Goal: Task Accomplishment & Management: Complete application form

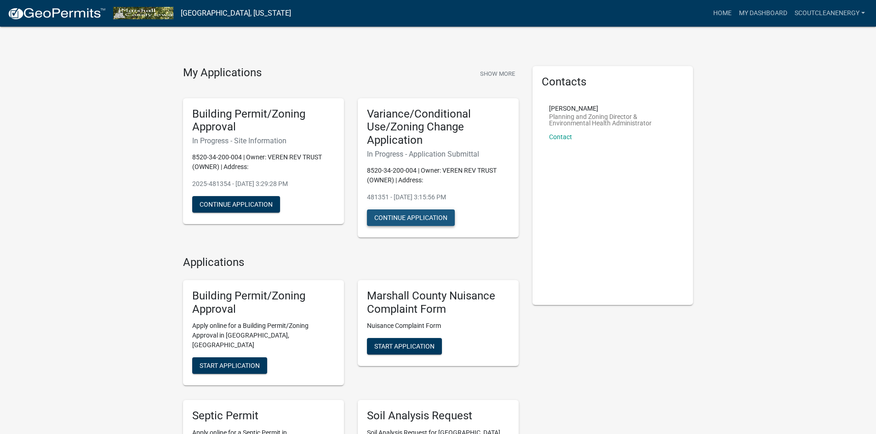
drag, startPoint x: 0, startPoint y: 0, endPoint x: 403, endPoint y: 221, distance: 459.5
click at [403, 221] on button "Continue Application" at bounding box center [411, 218] width 88 height 17
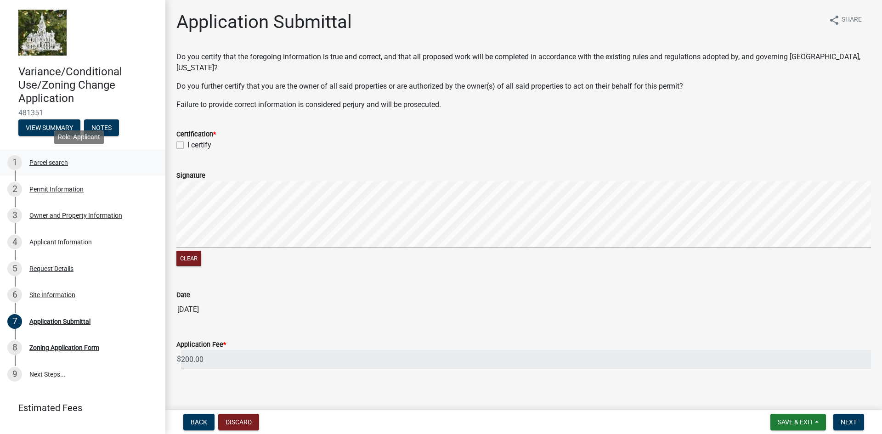
click at [35, 159] on div "Parcel search" at bounding box center [48, 162] width 39 height 6
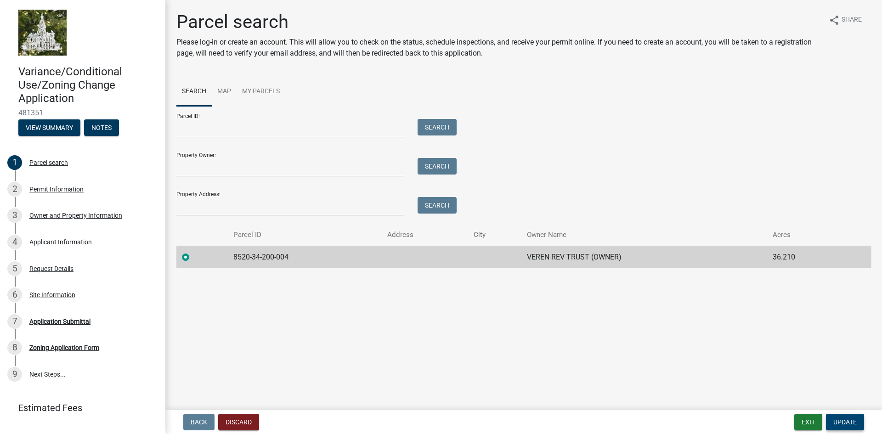
drag, startPoint x: 845, startPoint y: 422, endPoint x: 880, endPoint y: 407, distance: 38.3
click at [845, 422] on span "Update" at bounding box center [845, 422] width 23 height 7
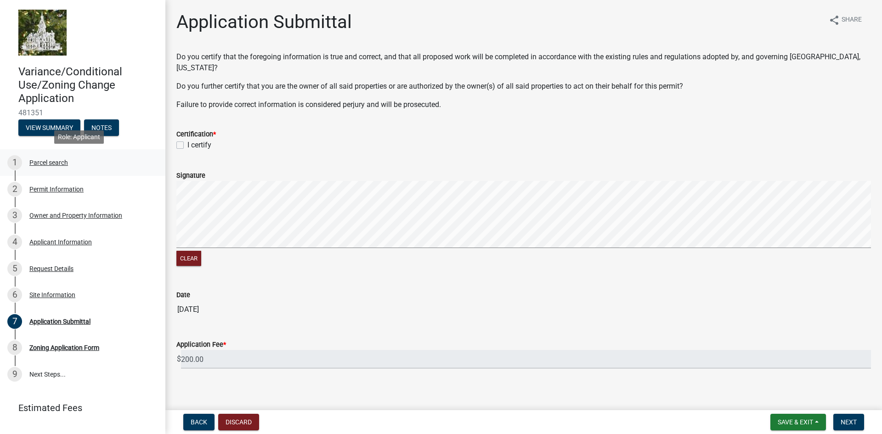
click at [58, 162] on div "Parcel search" at bounding box center [48, 162] width 39 height 6
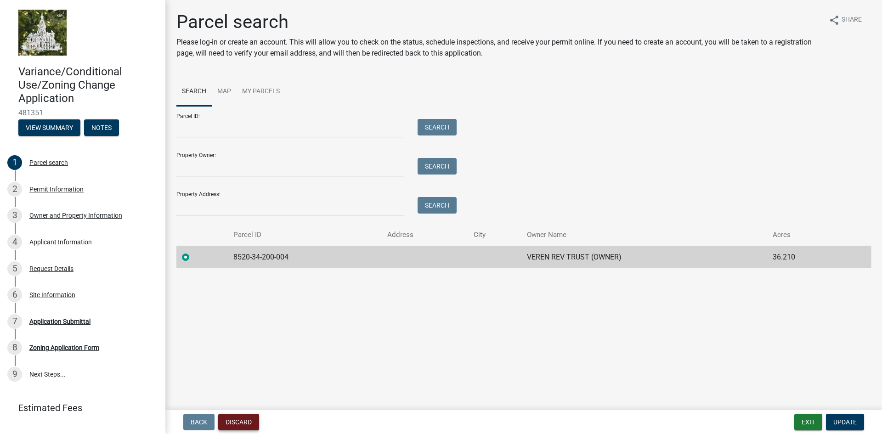
click at [248, 422] on button "Discard" at bounding box center [238, 422] width 41 height 17
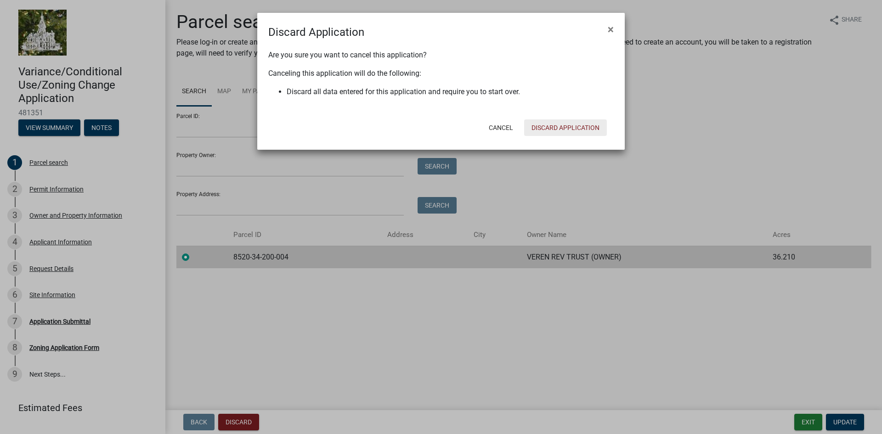
click at [568, 126] on button "Discard Application" at bounding box center [565, 128] width 83 height 17
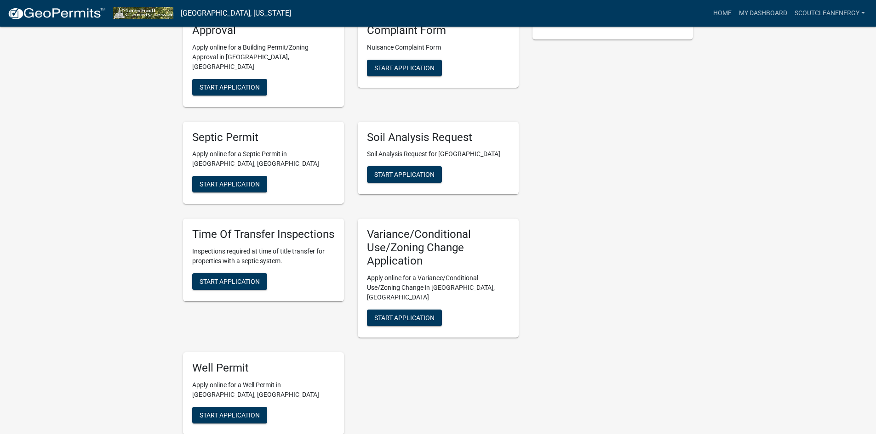
scroll to position [368, 0]
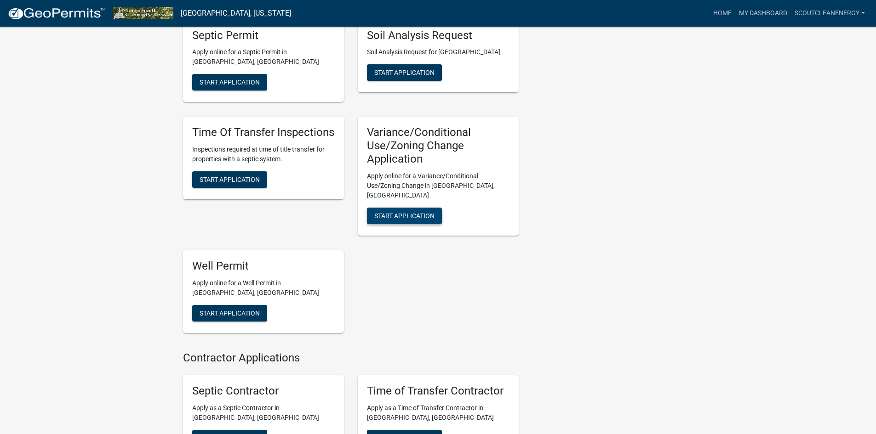
click at [416, 212] on span "Start Application" at bounding box center [404, 215] width 60 height 7
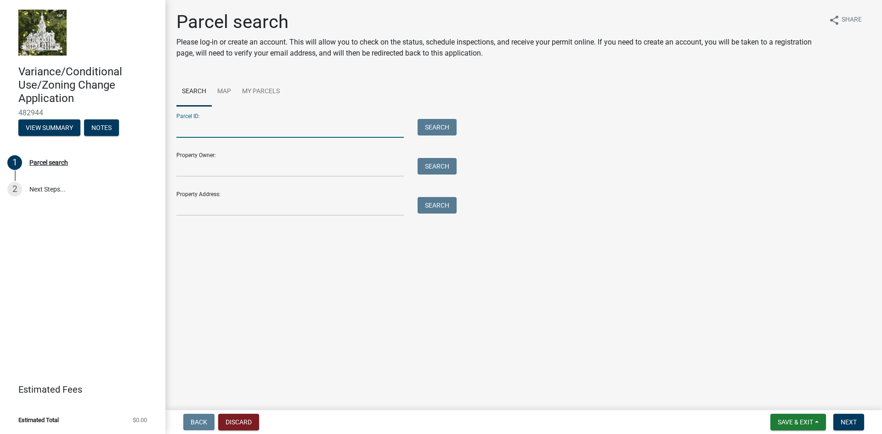
click at [226, 127] on input "Parcel ID:" at bounding box center [290, 128] width 228 height 19
type input "8520-34-400-002"
click at [430, 133] on button "Search" at bounding box center [437, 127] width 39 height 17
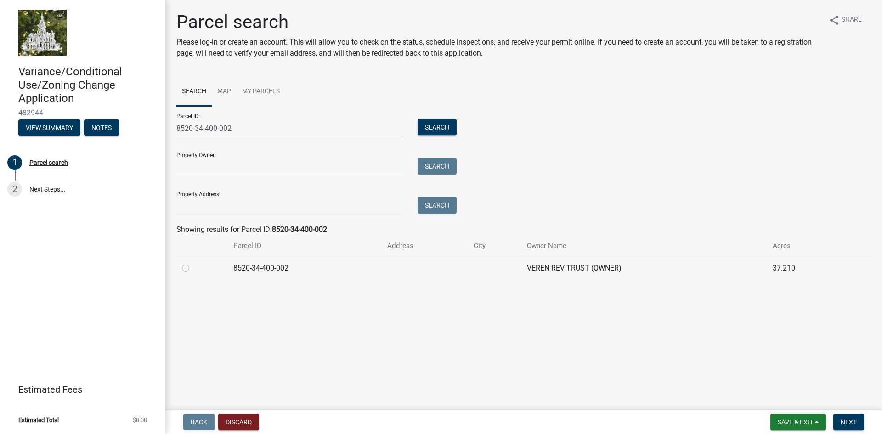
click at [193, 263] on label at bounding box center [193, 263] width 0 height 0
click at [193, 269] on input "radio" at bounding box center [196, 266] width 6 height 6
radio input "true"
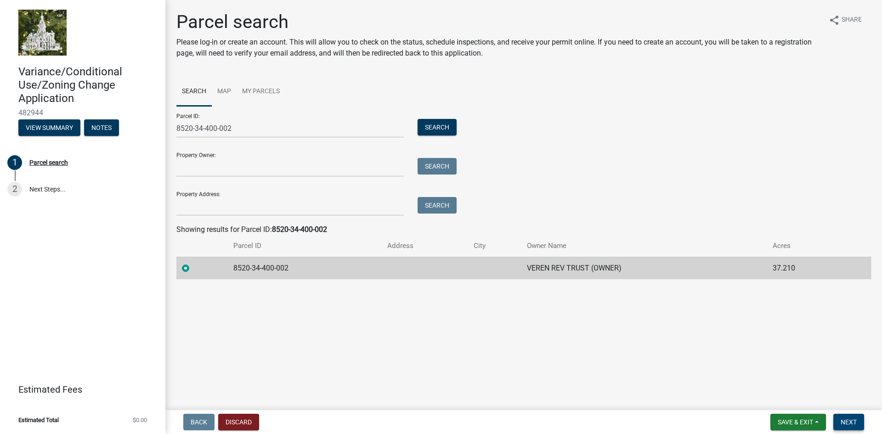
click at [852, 421] on span "Next" at bounding box center [849, 422] width 16 height 7
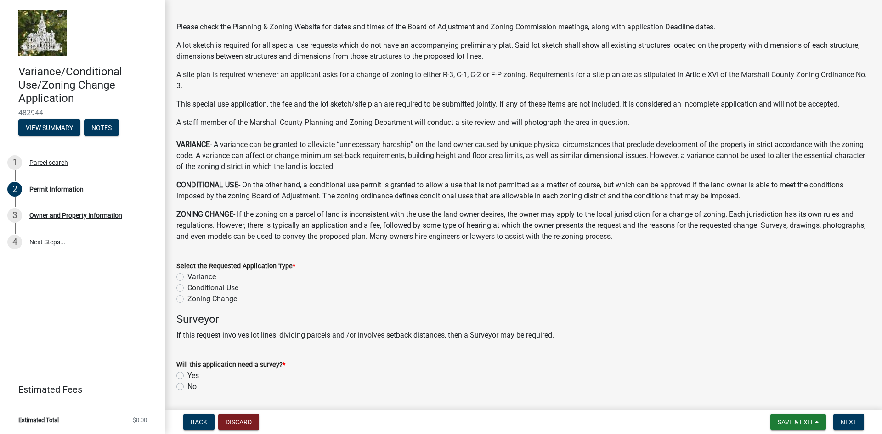
scroll to position [46, 0]
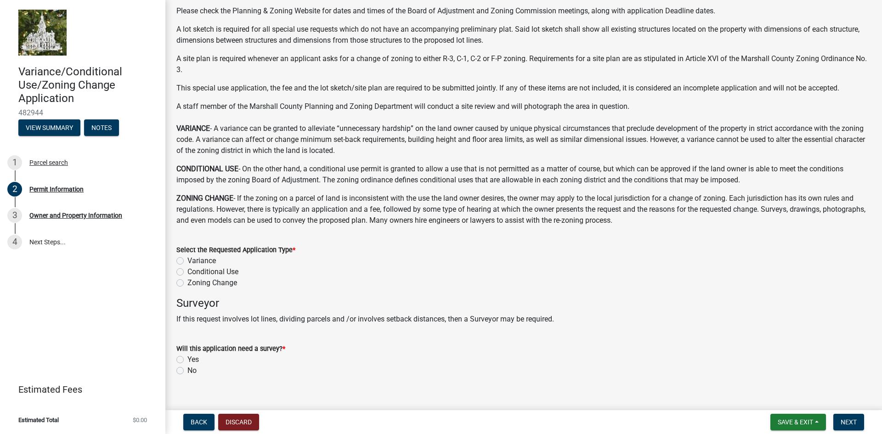
click at [188, 270] on label "Conditional Use" at bounding box center [213, 272] width 51 height 11
click at [188, 270] on input "Conditional Use" at bounding box center [191, 270] width 6 height 6
radio input "true"
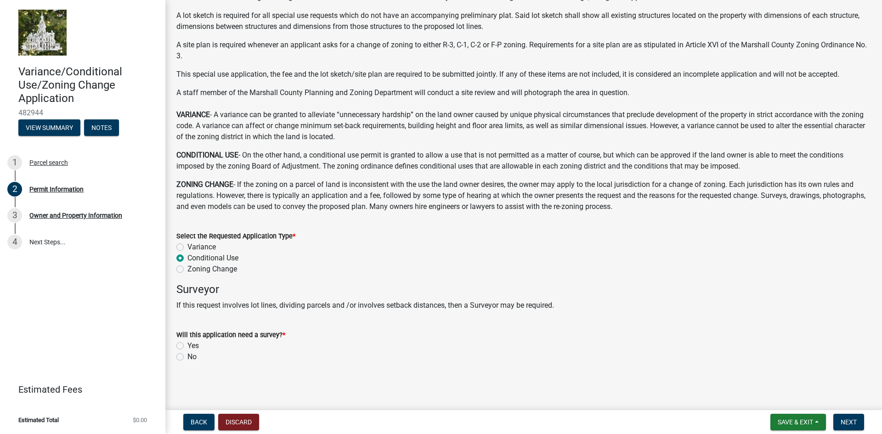
click at [188, 359] on label "No" at bounding box center [192, 357] width 9 height 11
click at [188, 358] on input "No" at bounding box center [191, 355] width 6 height 6
radio input "true"
click at [854, 419] on span "Next" at bounding box center [849, 422] width 16 height 7
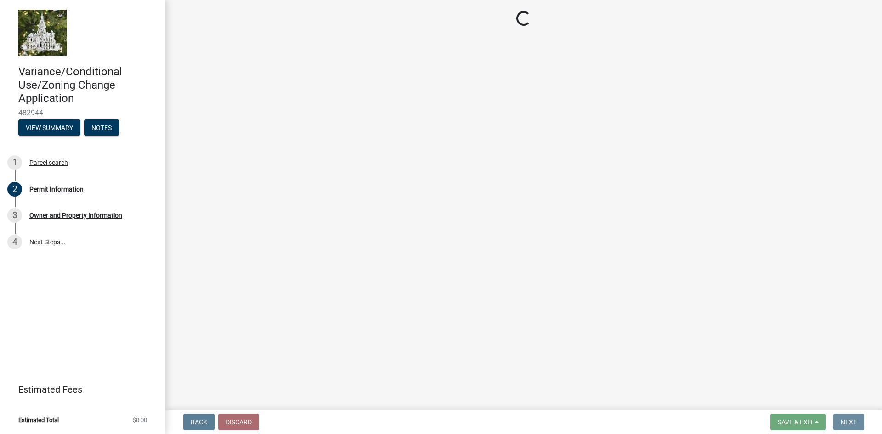
scroll to position [0, 0]
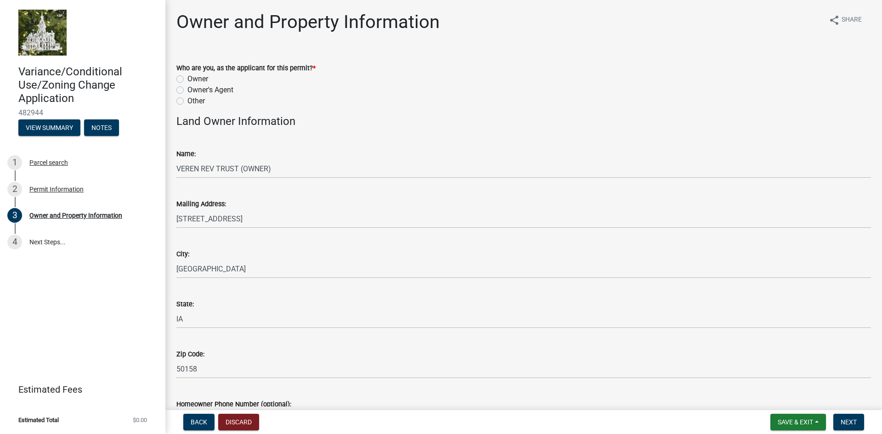
click at [188, 100] on label "Other" at bounding box center [196, 101] width 17 height 11
click at [188, 100] on input "Other" at bounding box center [191, 99] width 6 height 6
radio input "true"
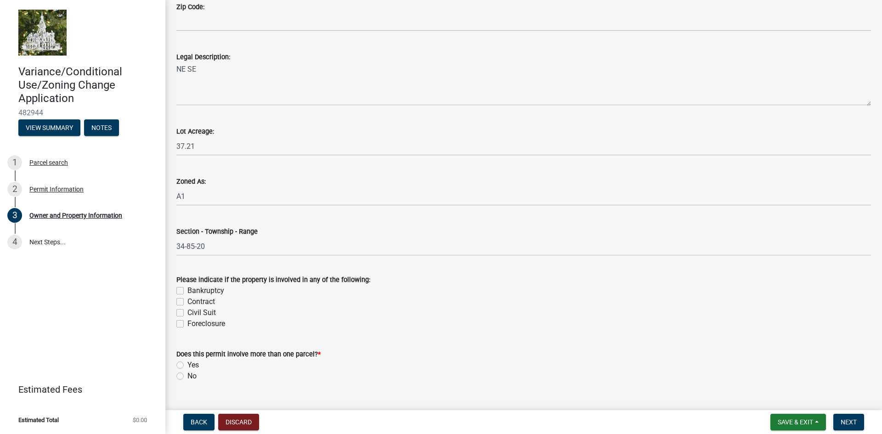
scroll to position [735, 0]
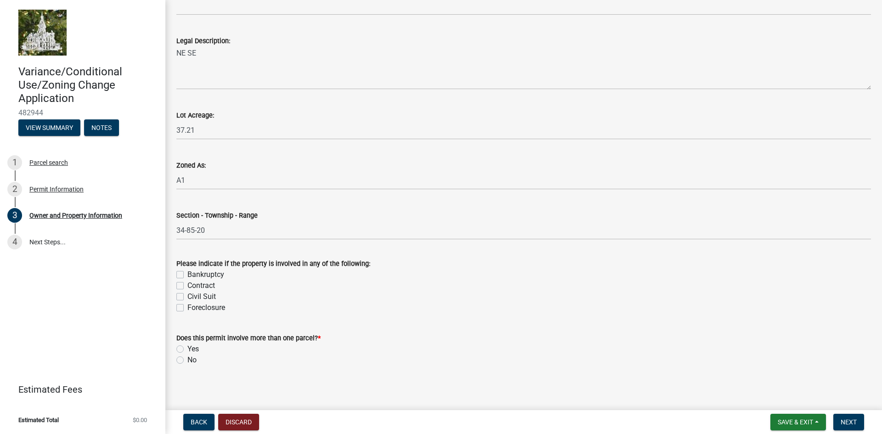
click at [188, 362] on label "No" at bounding box center [192, 360] width 9 height 11
click at [188, 361] on input "No" at bounding box center [191, 358] width 6 height 6
radio input "true"
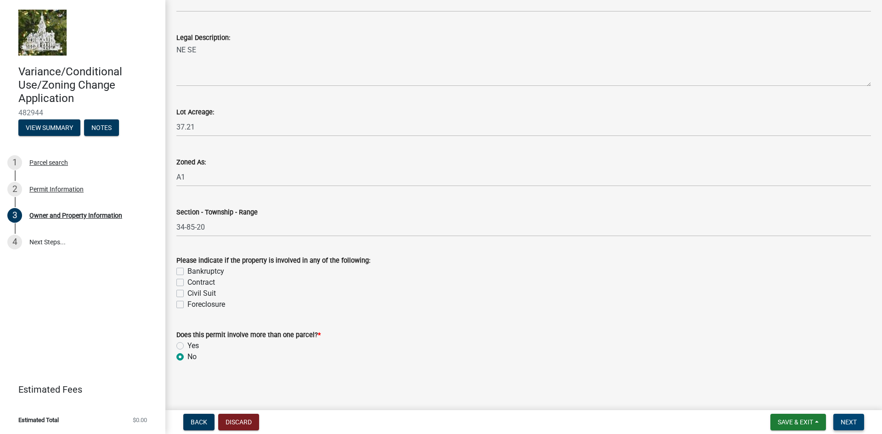
click at [849, 420] on span "Next" at bounding box center [849, 422] width 16 height 7
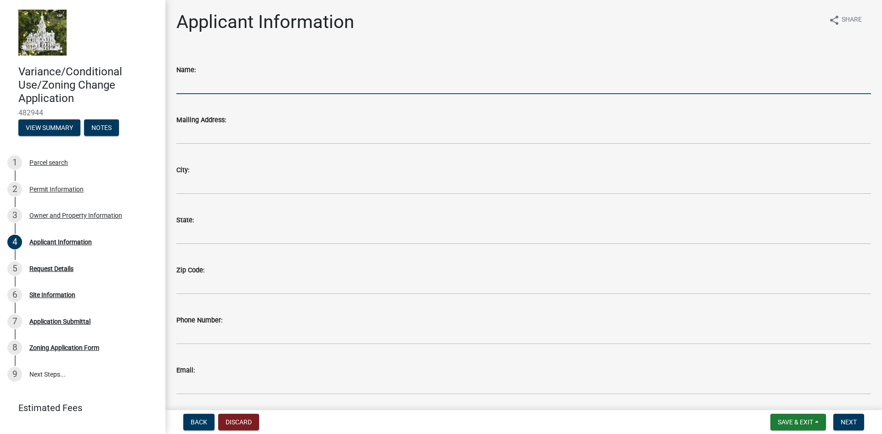
click at [245, 90] on input "Name:" at bounding box center [523, 84] width 695 height 19
type input "Scout Clean Energy"
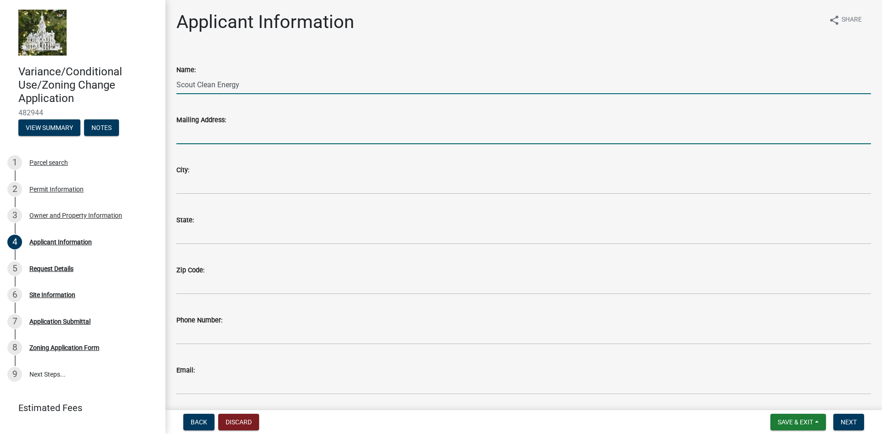
click at [199, 139] on input "Mailing Address:" at bounding box center [523, 134] width 695 height 19
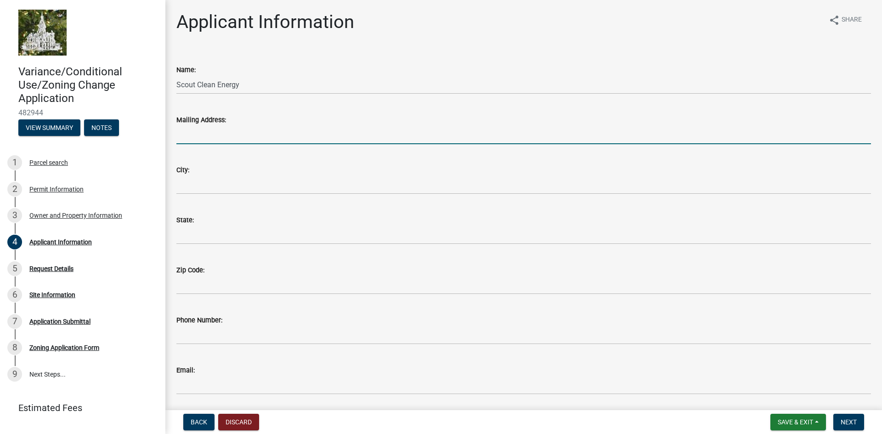
type input "1805 29th Street, Suite 2050"
type input "Boulder"
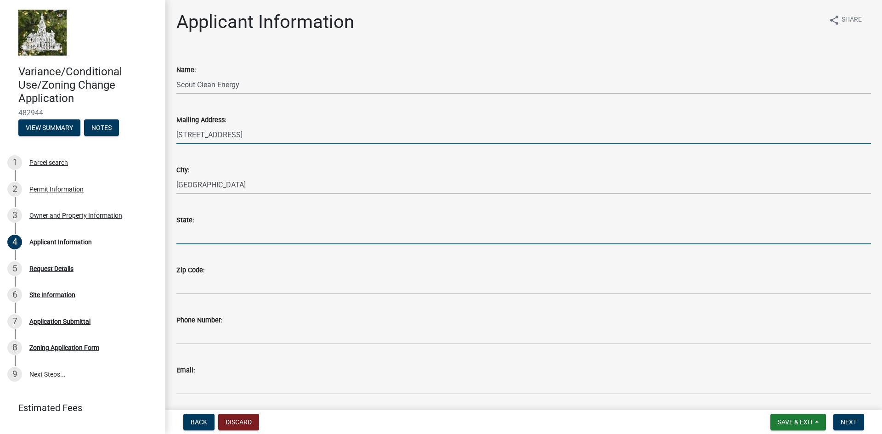
type input "Colorado"
type input "80301"
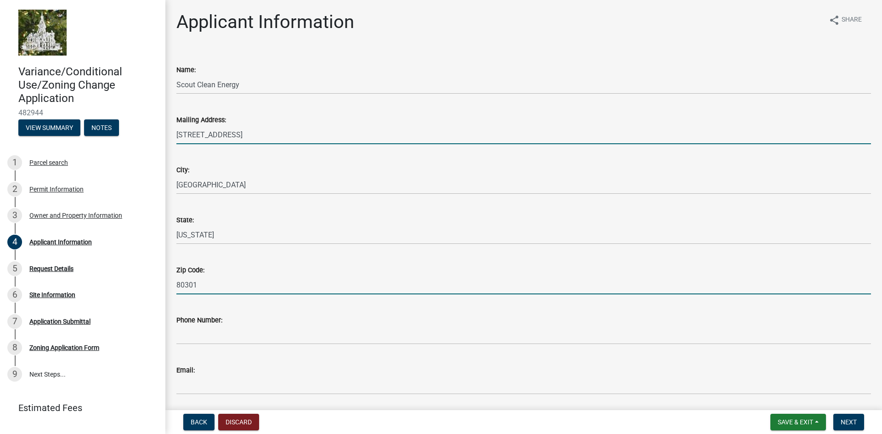
type input "7202924897"
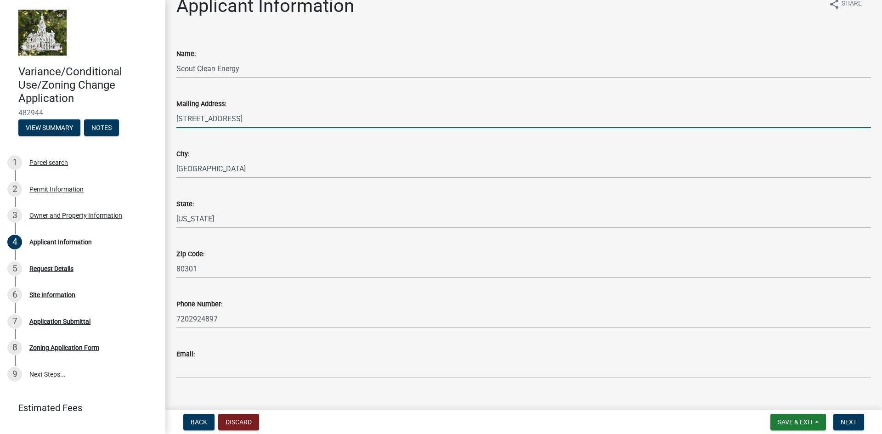
scroll to position [31, 0]
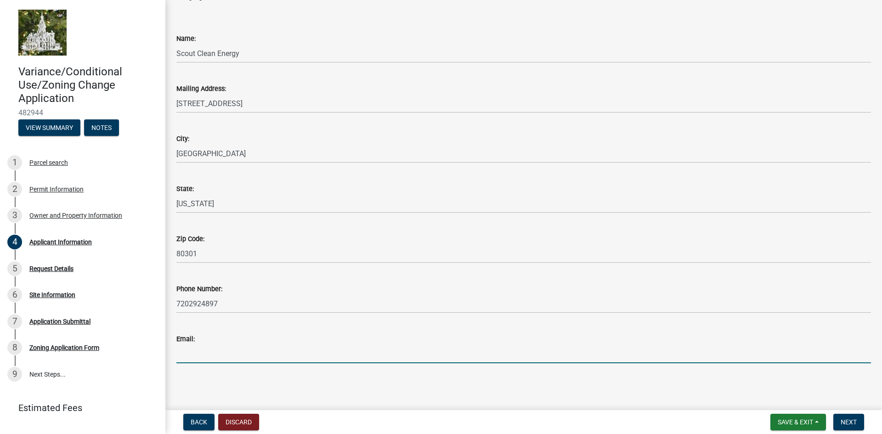
click at [189, 352] on input "Email:" at bounding box center [523, 354] width 695 height 19
type input "jfrailey@scoutcleanenergy.com"
click at [278, 373] on div "Invalid email address" at bounding box center [523, 369] width 695 height 11
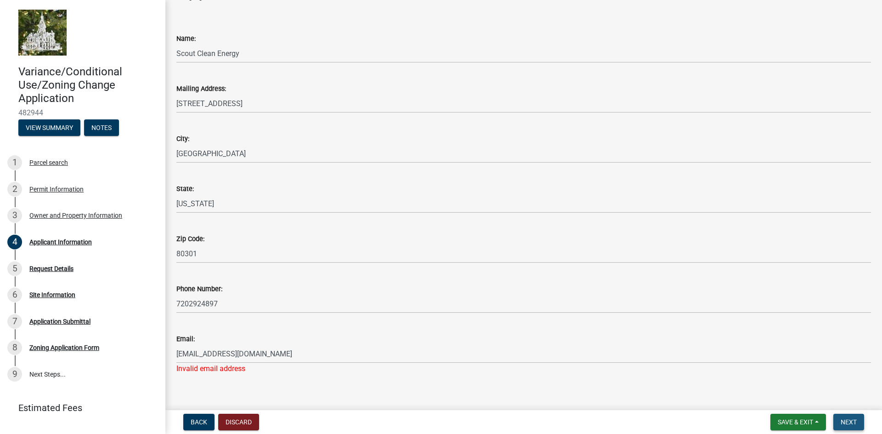
click at [858, 422] on button "Next" at bounding box center [849, 422] width 31 height 17
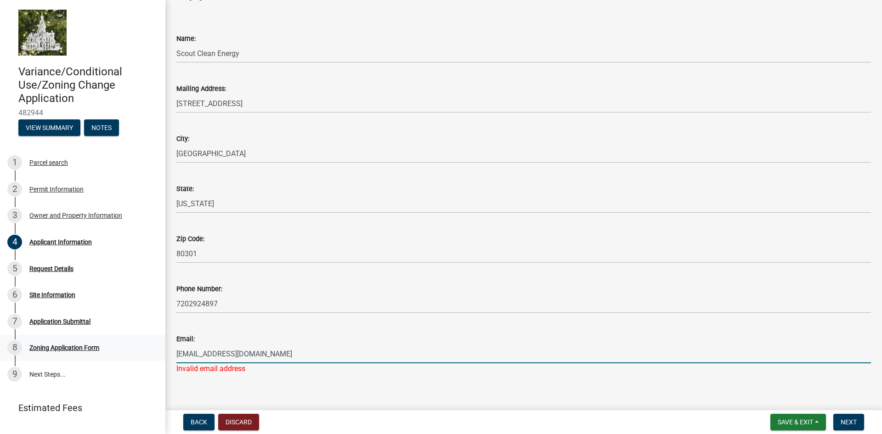
drag, startPoint x: 305, startPoint y: 352, endPoint x: 51, endPoint y: 337, distance: 254.1
click at [51, 337] on div "Variance/Conditional Use/Zoning Change Application 482944 View Summary Notes 1 …" at bounding box center [441, 217] width 882 height 434
type input "jfrailey@scoutcleanenergy.com"
click at [844, 421] on span "Next" at bounding box center [849, 422] width 16 height 7
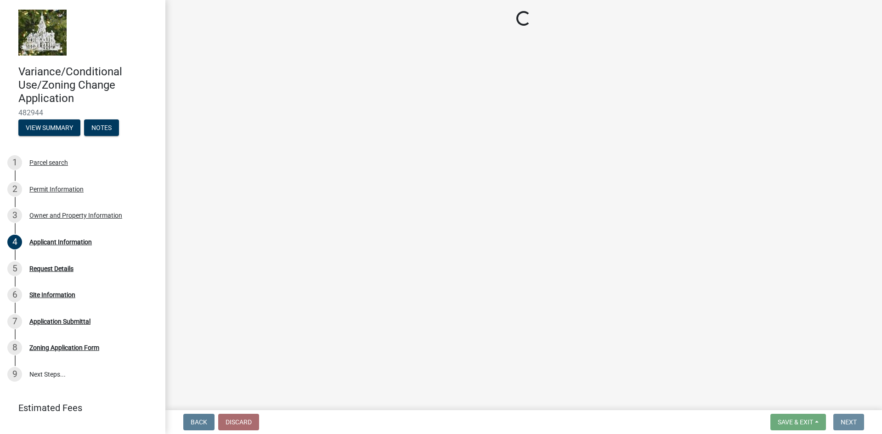
scroll to position [0, 0]
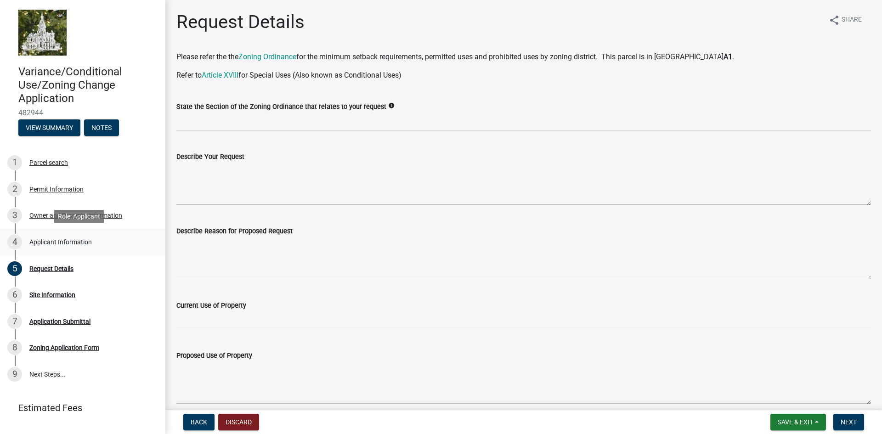
click at [57, 243] on div "Applicant Information" at bounding box center [60, 242] width 63 height 6
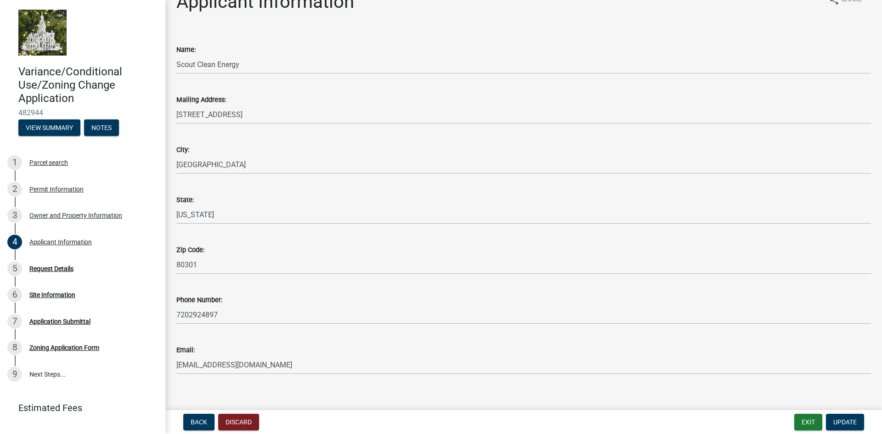
scroll to position [31, 0]
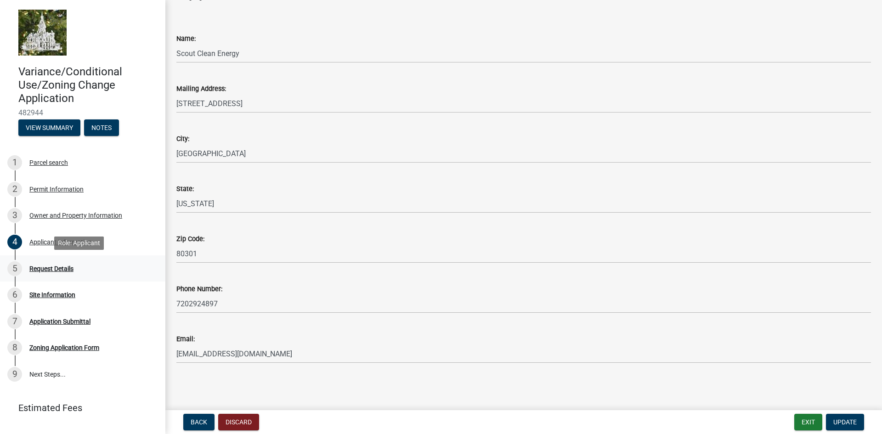
click at [49, 271] on div "Request Details" at bounding box center [51, 269] width 44 height 6
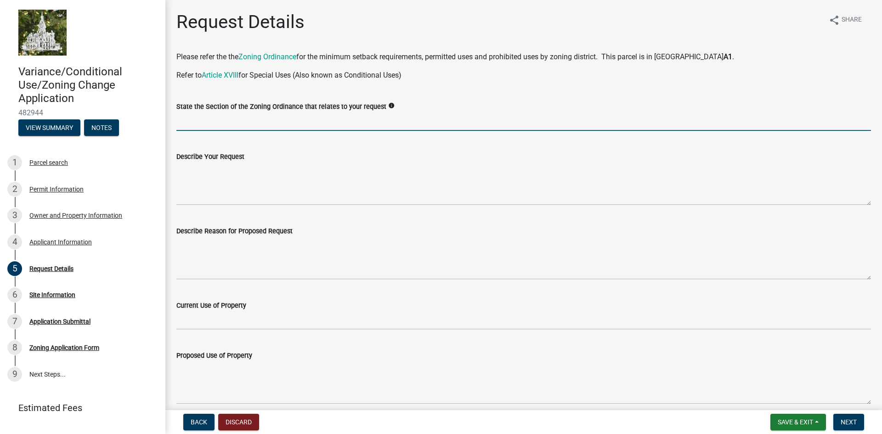
click at [196, 122] on input "State the Section of the Zoning Ordinance that relates to your request" at bounding box center [523, 121] width 695 height 19
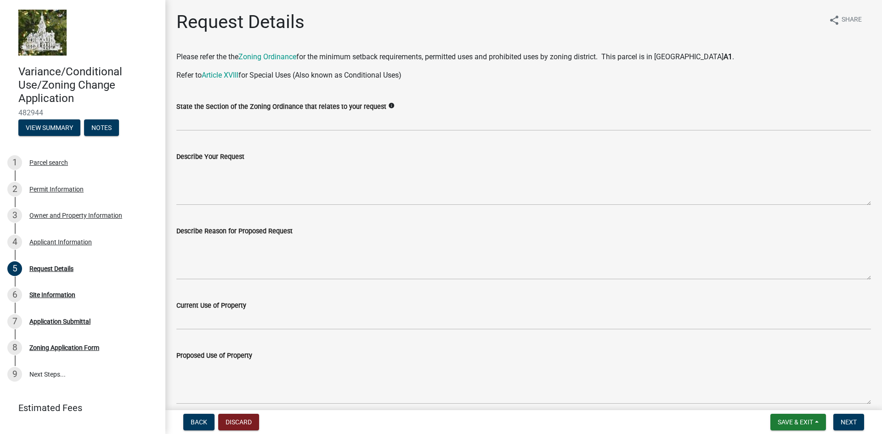
click at [388, 105] on icon "info" at bounding box center [391, 105] width 6 height 6
click at [432, 106] on div "i.e. Article VI Section d" at bounding box center [429, 105] width 74 height 17
click at [228, 71] on link "Article XVIII" at bounding box center [220, 75] width 37 height 9
click at [270, 56] on link "Zoning Ordinance" at bounding box center [268, 56] width 58 height 9
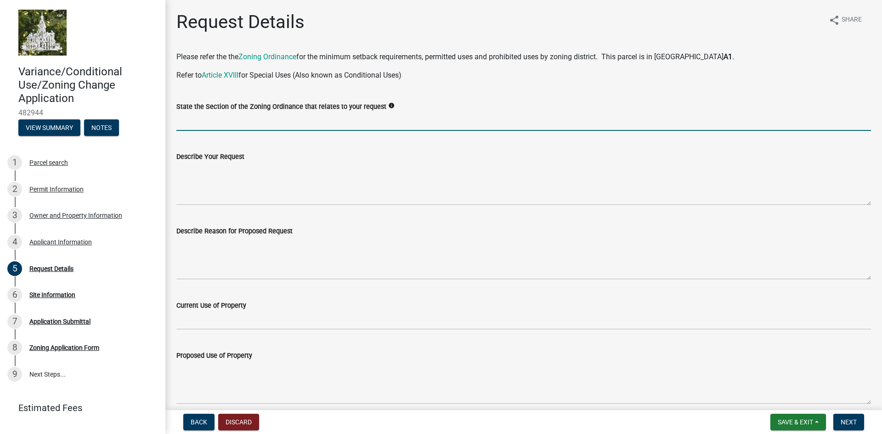
click at [249, 124] on input "State the Section of the Zoning Ordinance that relates to your request" at bounding box center [523, 121] width 695 height 19
click at [388, 154] on div "Describe Your Request" at bounding box center [523, 156] width 695 height 11
click at [216, 118] on input "State the Section of the Zoning Ordinance that relates to your request" at bounding box center [523, 121] width 695 height 19
paste input "Article XVIII, Section I of the Marshall County Zoning Ordinance No. 10"
drag, startPoint x: 248, startPoint y: 122, endPoint x: 287, endPoint y: 120, distance: 38.6
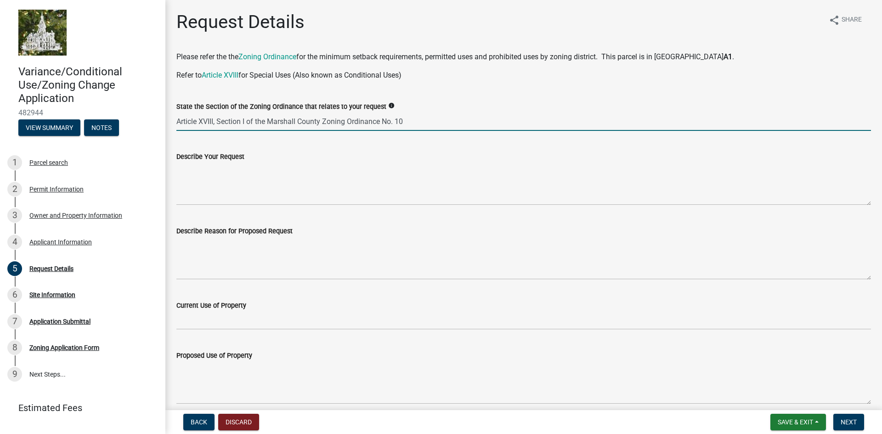
click at [287, 120] on input "Article XVIII, Section I of the Marshall County Zoning Ordinance No. 10" at bounding box center [523, 121] width 695 height 19
click at [256, 122] on input "Article XVIII, Section I of the Marshall County Zoning Ordinance No. 10" at bounding box center [523, 121] width 695 height 19
drag, startPoint x: 257, startPoint y: 122, endPoint x: 269, endPoint y: 122, distance: 12.0
click at [269, 122] on input "Article XVIII, Section I of the Marshall County Zoning Ordinance No. 10" at bounding box center [523, 121] width 695 height 19
click at [277, 143] on div "Describe Your Request" at bounding box center [523, 171] width 695 height 67
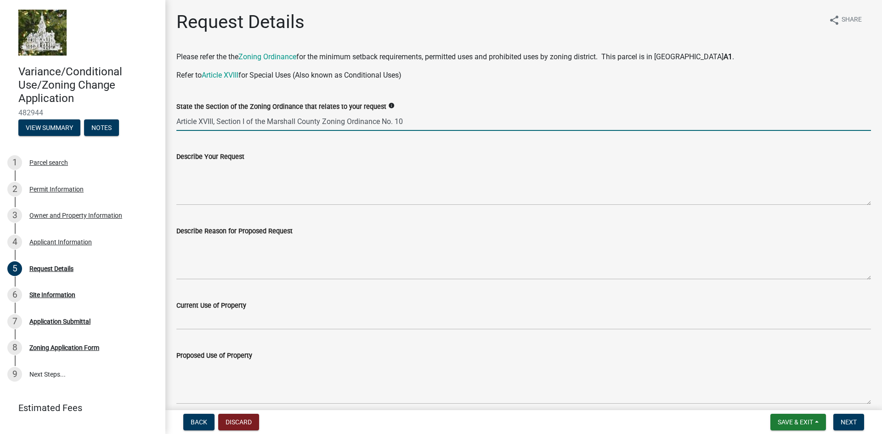
drag, startPoint x: 432, startPoint y: 124, endPoint x: 250, endPoint y: 121, distance: 181.6
click at [250, 121] on input "Article XVIII, Section I of the Marshall County Zoning Ordinance No. 10" at bounding box center [523, 121] width 695 height 19
click at [406, 122] on input "Article XVIII, Section I of the Marshall County Zoning Ordinance No. 10" at bounding box center [523, 121] width 695 height 19
click at [415, 119] on input "Article XVIII, Section I of the Marshall County Zoning Ordinance No. 10" at bounding box center [523, 121] width 695 height 19
drag, startPoint x: 405, startPoint y: 122, endPoint x: 247, endPoint y: 122, distance: 157.7
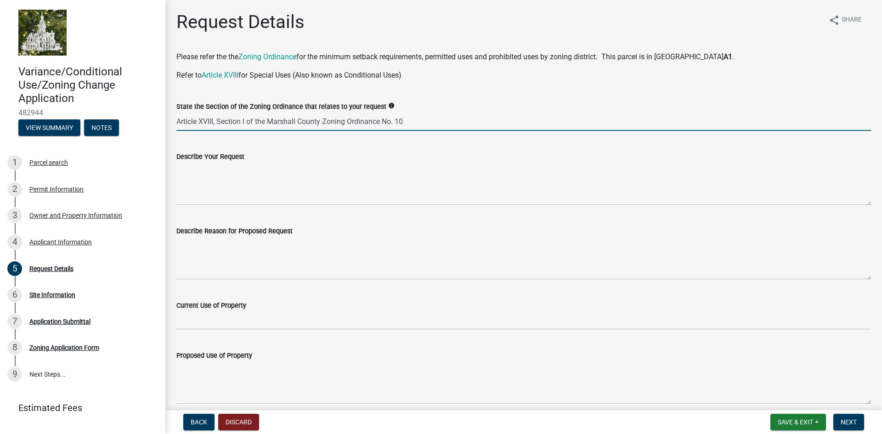
click at [247, 122] on input "Article XVIII, Section I of the Marshall County Zoning Ordinance No. 10" at bounding box center [523, 121] width 695 height 19
type input "Article XVIII, Section I, 3.12"
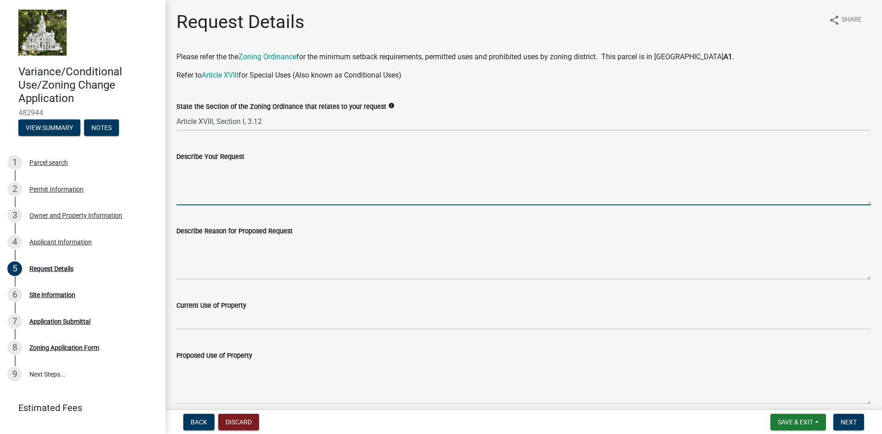
click at [214, 198] on textarea "Describe Your Request" at bounding box center [523, 183] width 695 height 43
drag, startPoint x: 256, startPoint y: 169, endPoint x: 250, endPoint y: 169, distance: 6.0
click at [250, 169] on textarea "Approval of temporary Meteorological tower" at bounding box center [523, 183] width 695 height 43
type textarea "Approval of temporary meteorological tower"
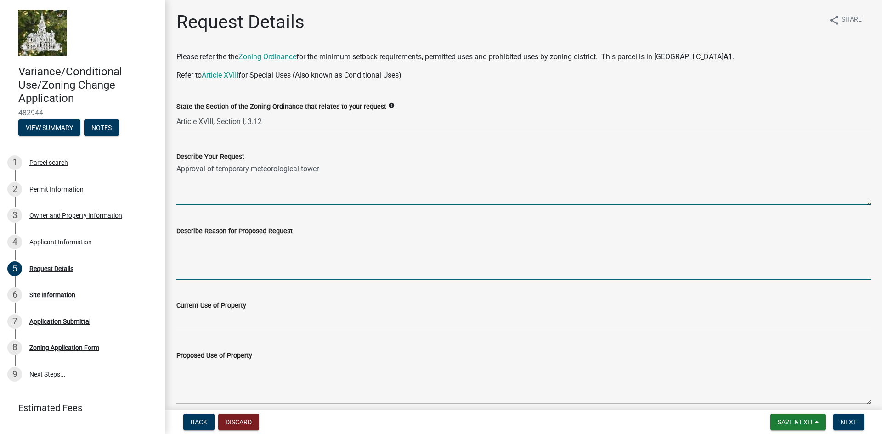
click at [250, 244] on textarea "Describe Reason for Proposed Request" at bounding box center [523, 258] width 695 height 43
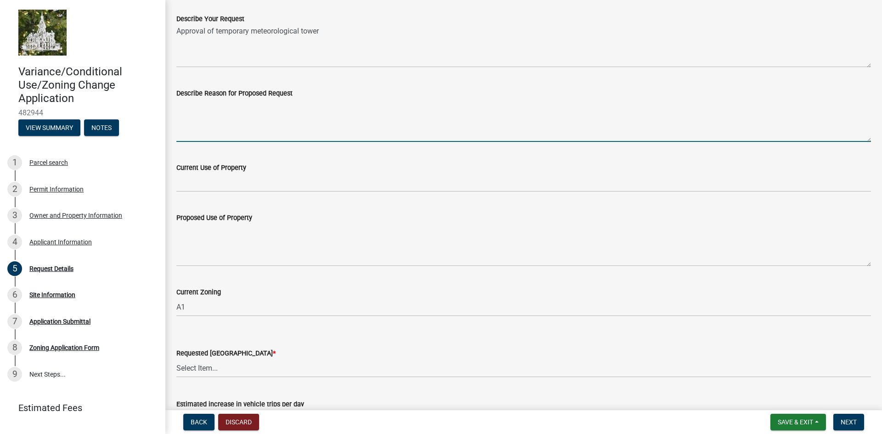
scroll to position [92, 0]
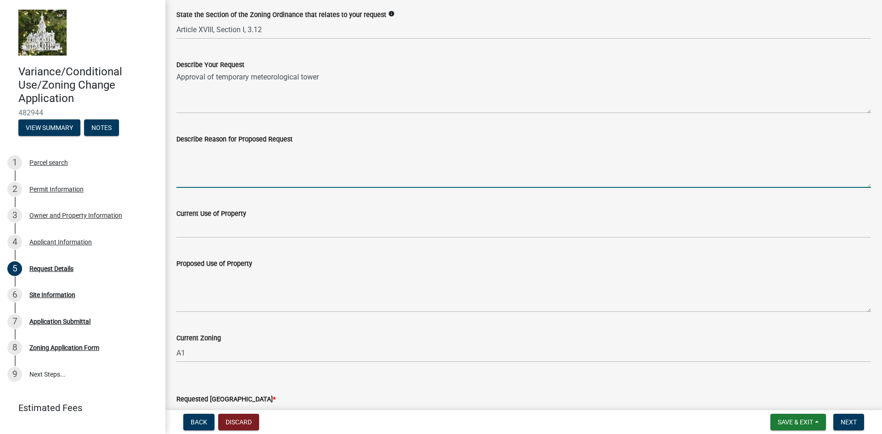
click at [197, 152] on textarea "Describe Reason for Proposed Request" at bounding box center [523, 166] width 695 height 43
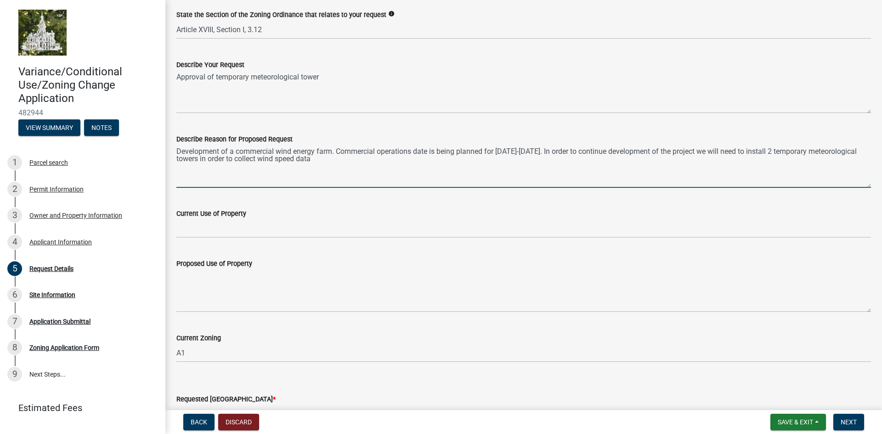
drag, startPoint x: 224, startPoint y: 159, endPoint x: 201, endPoint y: 160, distance: 23.5
click at [201, 160] on textarea "Development of a commercial wind energy farm. Commercial operations date is bei…" at bounding box center [523, 166] width 695 height 43
click at [306, 159] on textarea "Development of a commercial wind energy farm. Commercial operations date is bei…" at bounding box center [523, 166] width 695 height 43
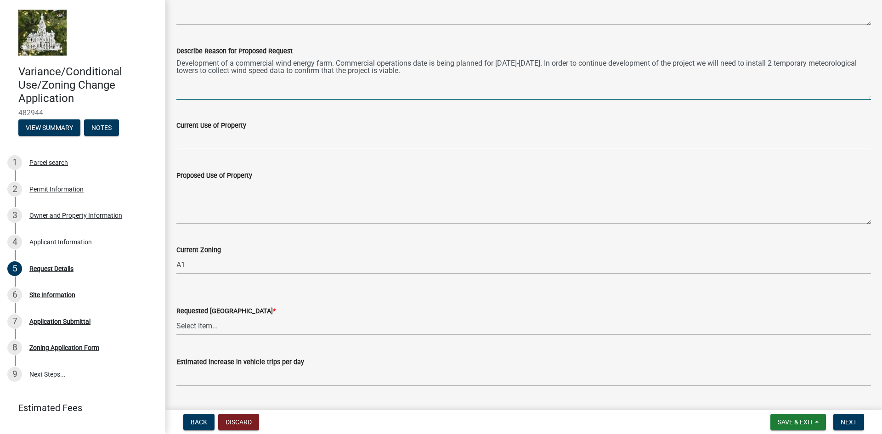
scroll to position [184, 0]
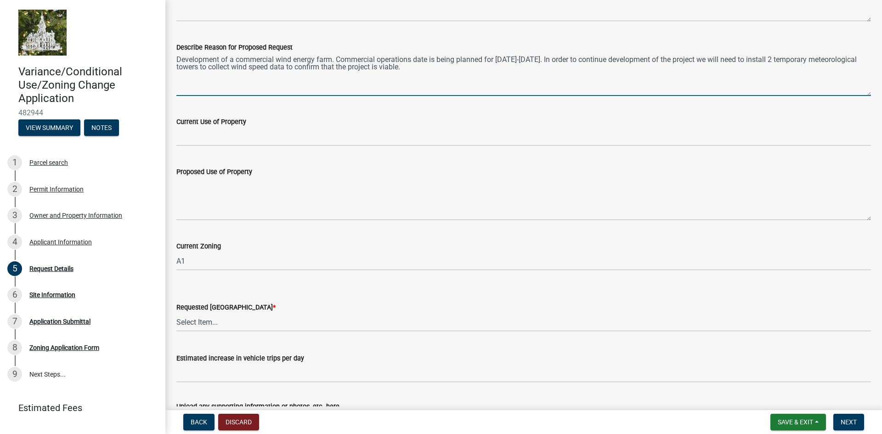
type textarea "Development of a commercial wind energy farm. Commercial operations date is bei…"
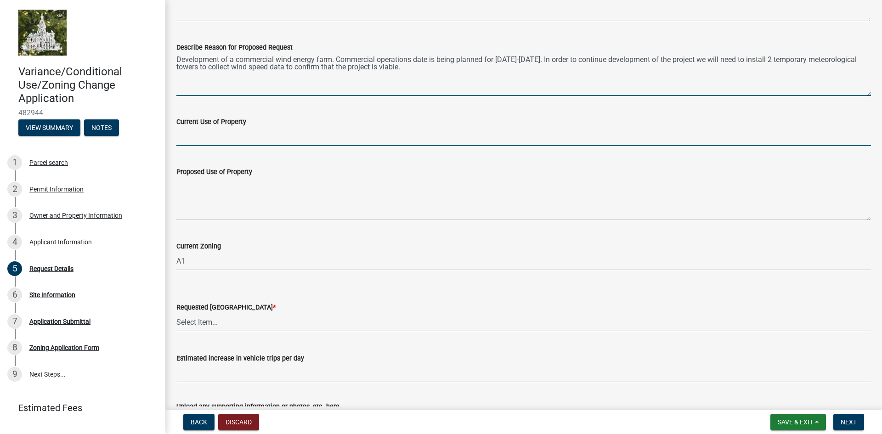
click at [256, 138] on input "Current Use of Property" at bounding box center [523, 136] width 695 height 19
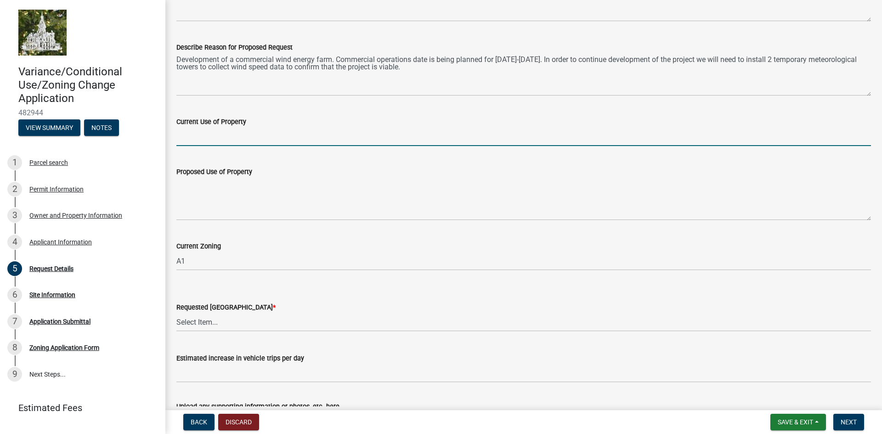
type input "Agriculture"
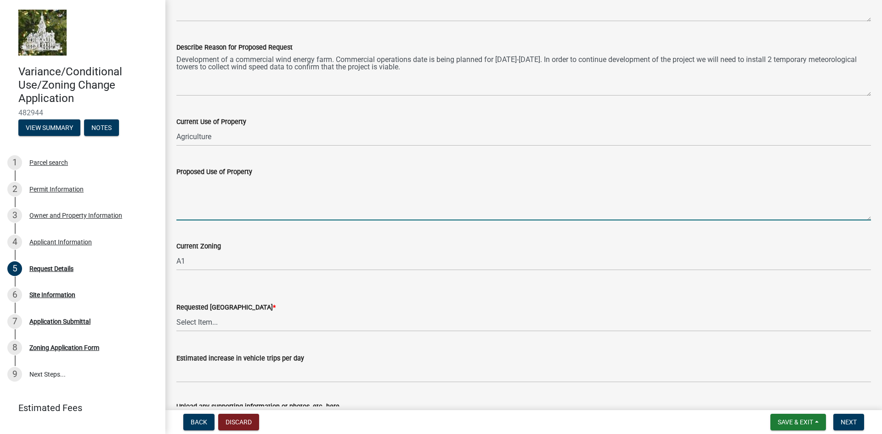
click at [226, 205] on textarea "Proposed Use of Property" at bounding box center [523, 198] width 695 height 43
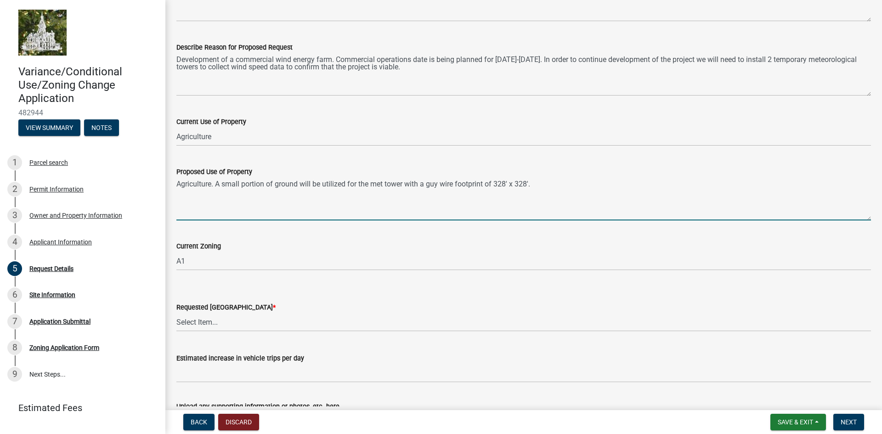
scroll to position [230, 0]
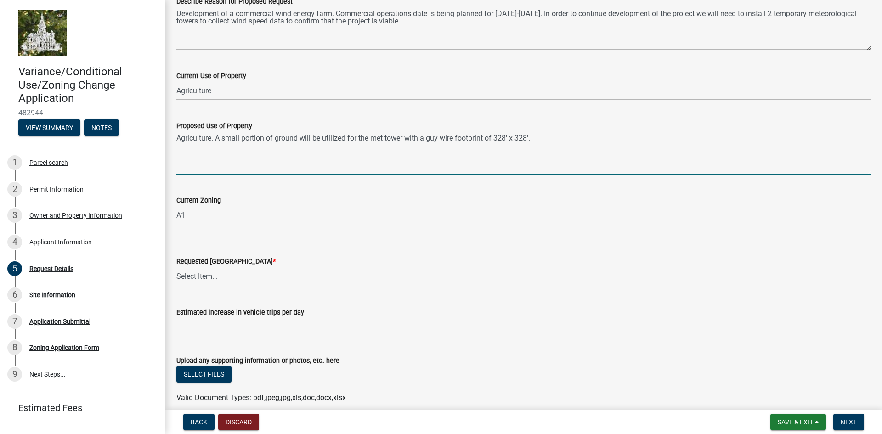
type textarea "Agriculture. A small portion of ground will be utilized for the met tower with …"
click at [217, 274] on select "Select Item... No Change A1 C1 C2 R1 R2 R3 U1" at bounding box center [523, 276] width 695 height 19
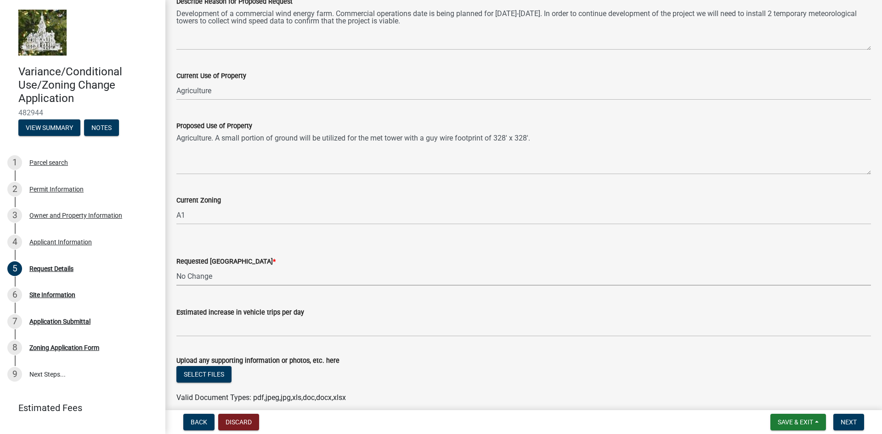
click at [176, 267] on select "Select Item... No Change A1 C1 C2 R1 R2 R3 U1" at bounding box center [523, 276] width 695 height 19
select select "44c25e4f-652e-4a88-b3ab-593eb9a35081"
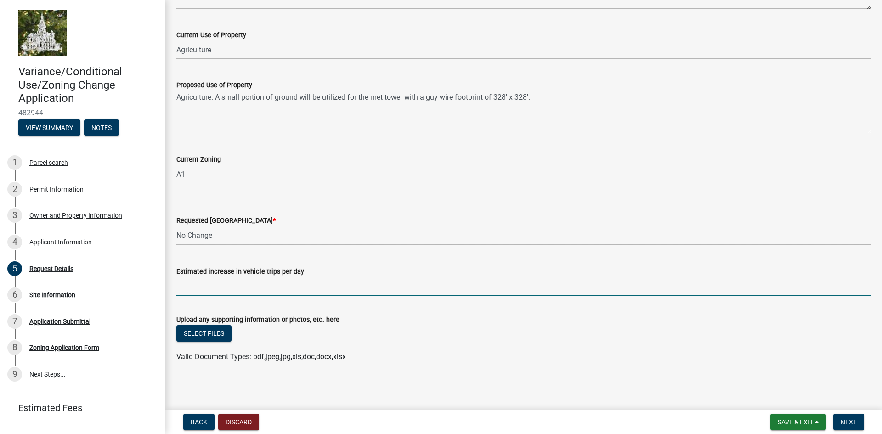
click at [235, 289] on input "Estimated increase in vehicle trips per day" at bounding box center [523, 286] width 695 height 19
type input "0"
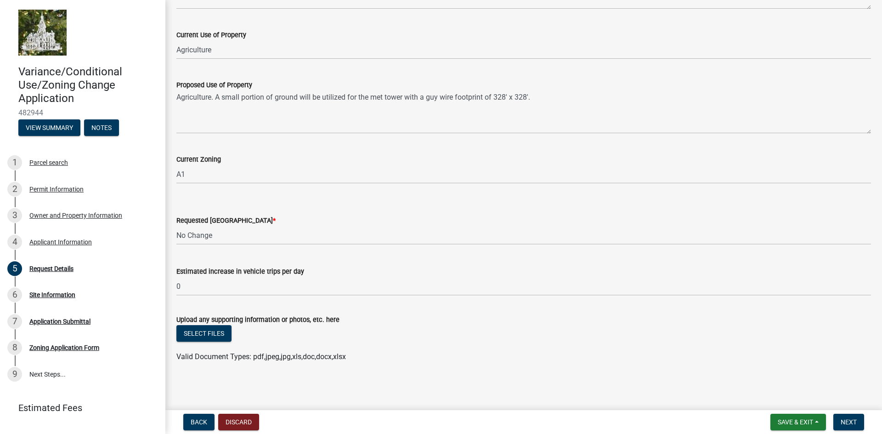
click at [399, 320] on div "Upload any supporting information or photos, etc. here" at bounding box center [523, 319] width 695 height 11
click at [218, 335] on button "Select files" at bounding box center [203, 333] width 55 height 17
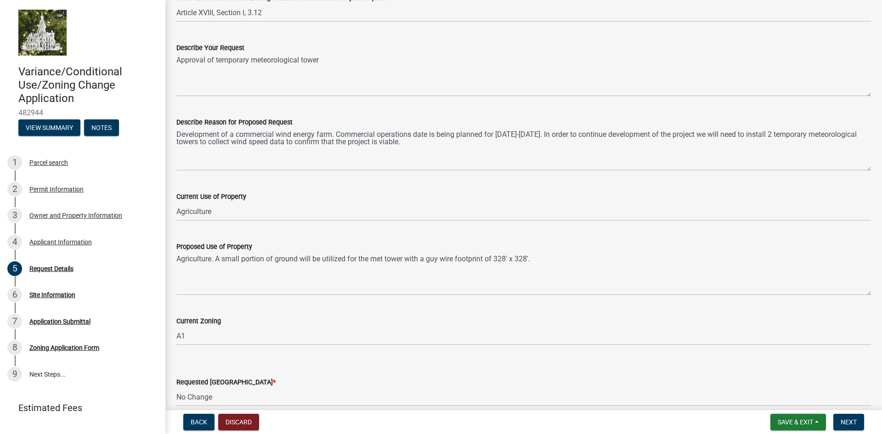
scroll to position [108, 0]
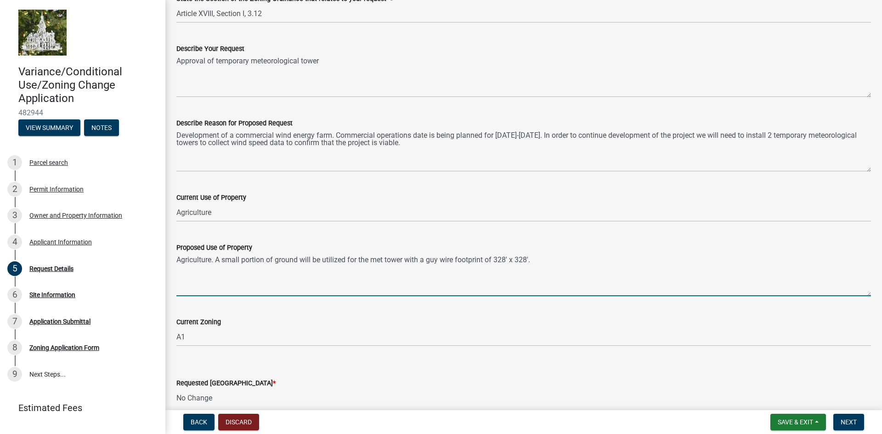
drag, startPoint x: 422, startPoint y: 258, endPoint x: 408, endPoint y: 259, distance: 14.3
click at [408, 259] on textarea "Agriculture. A small portion of ground will be utilized for the met tower with …" at bounding box center [523, 274] width 695 height 43
click at [558, 260] on textarea "Agriculture. A small portion of ground will be utilized for the met tower which…" at bounding box center [523, 274] width 695 height 43
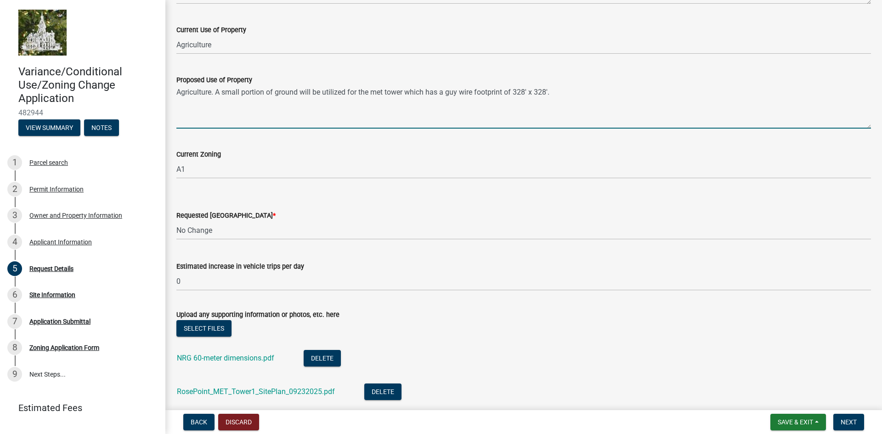
scroll to position [338, 0]
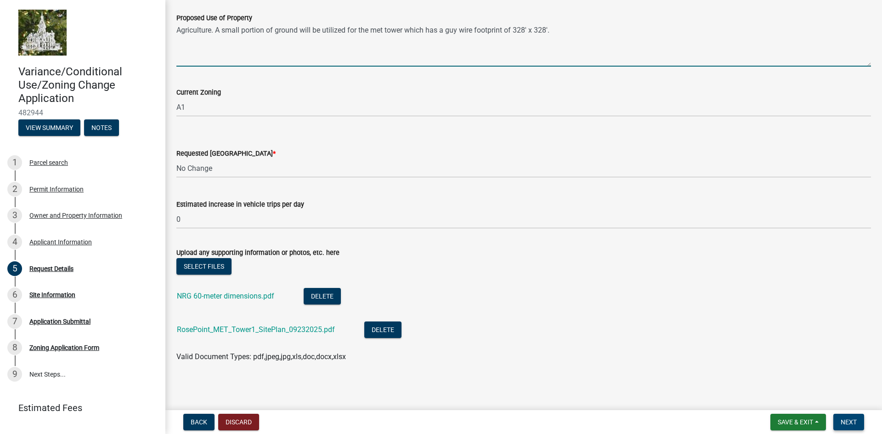
type textarea "Agriculture. A small portion of ground will be utilized for the met tower which…"
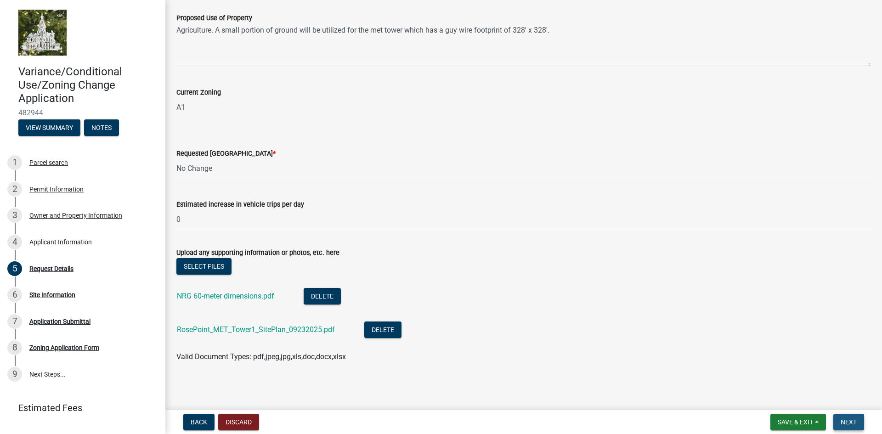
click at [851, 423] on span "Next" at bounding box center [849, 422] width 16 height 7
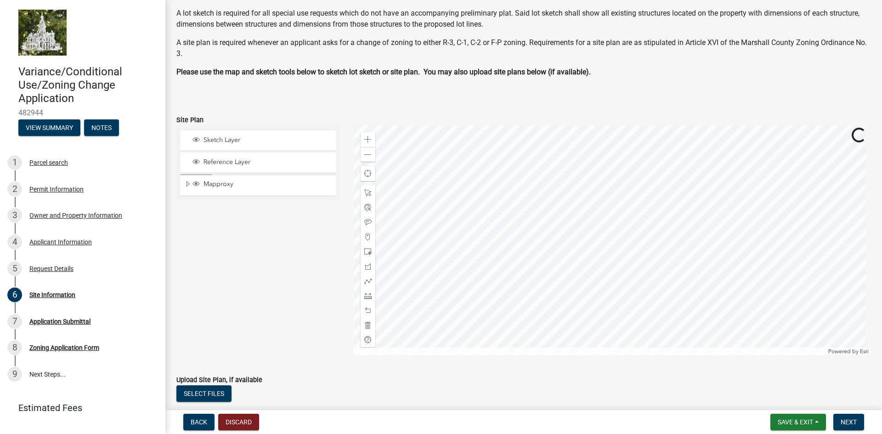
scroll to position [104, 0]
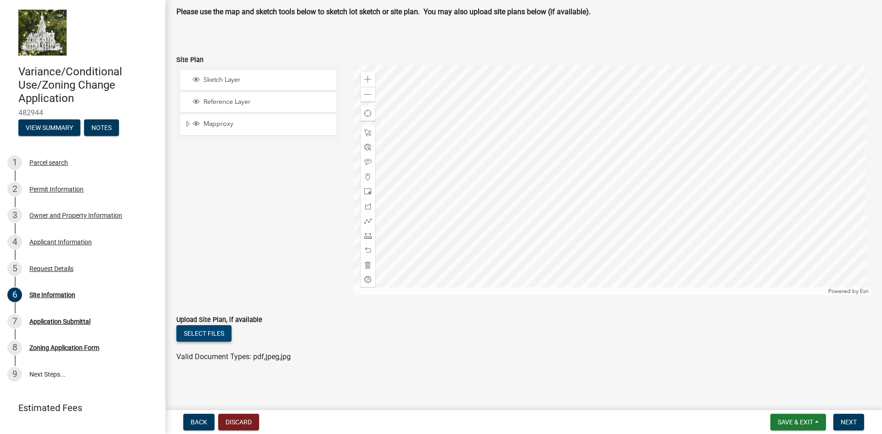
click at [217, 333] on button "Select files" at bounding box center [203, 333] width 55 height 17
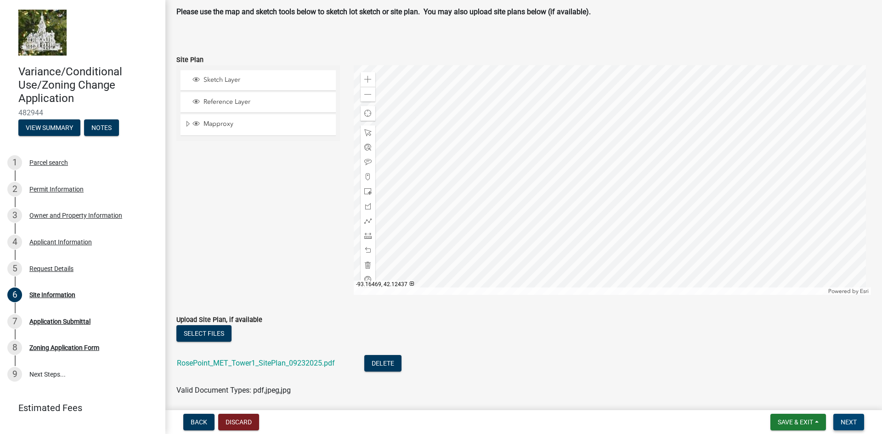
click at [851, 424] on span "Next" at bounding box center [849, 422] width 16 height 7
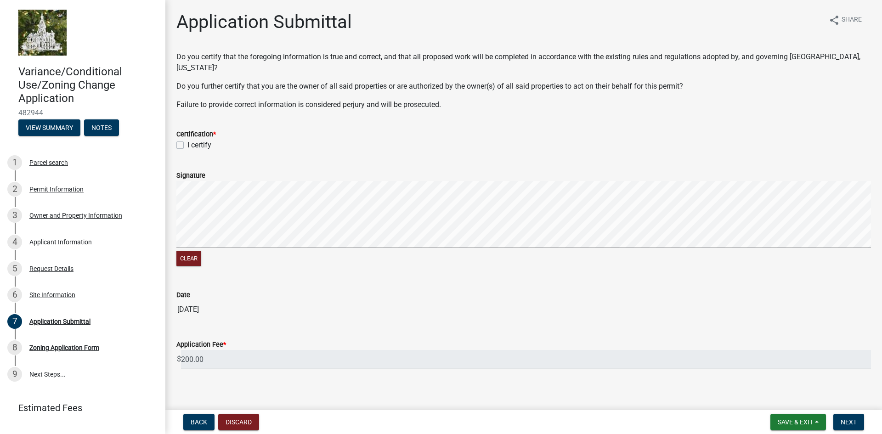
click at [188, 140] on label "I certify" at bounding box center [200, 145] width 24 height 11
click at [188, 140] on input "I certify" at bounding box center [191, 143] width 6 height 6
checkbox input "true"
click at [193, 251] on button "Clear" at bounding box center [188, 258] width 25 height 15
click at [848, 427] on button "Next" at bounding box center [849, 422] width 31 height 17
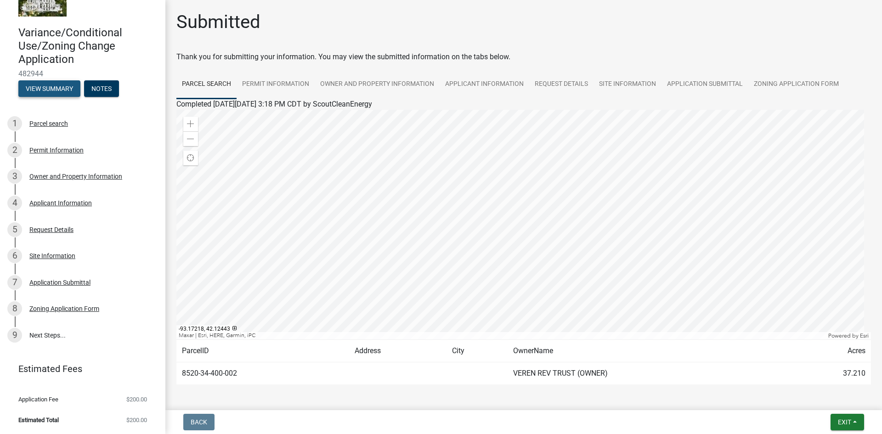
click at [53, 93] on button "View Summary" at bounding box center [49, 88] width 62 height 17
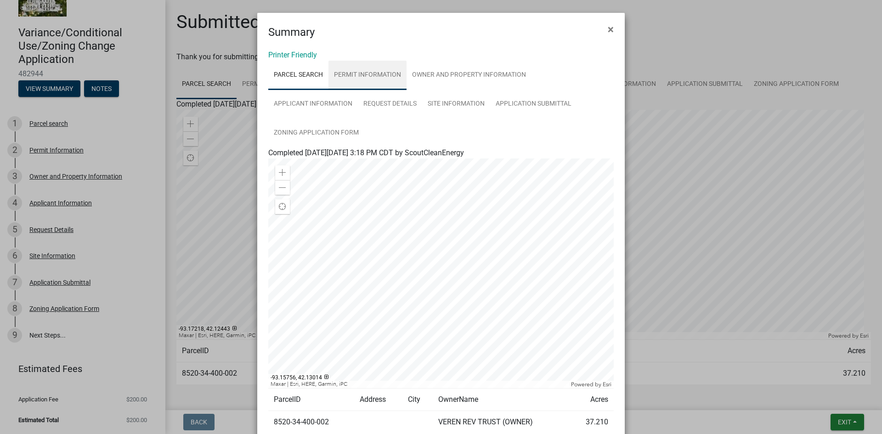
click at [370, 77] on link "Permit Information" at bounding box center [368, 75] width 78 height 29
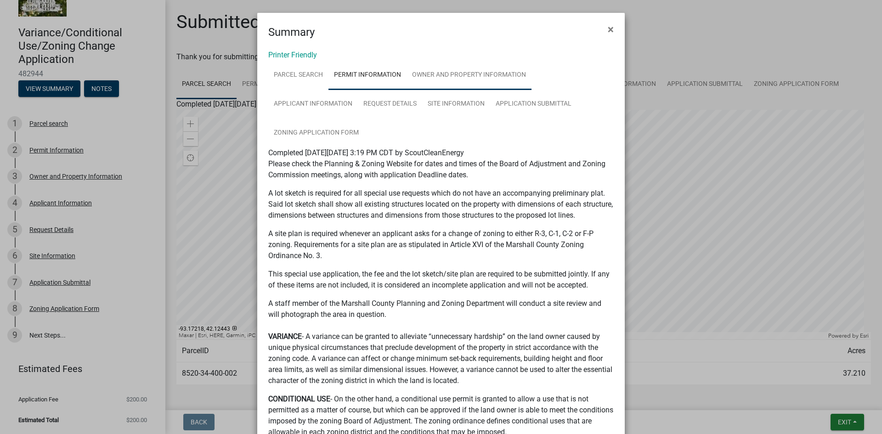
click at [419, 75] on link "Owner and Property Information" at bounding box center [469, 75] width 125 height 29
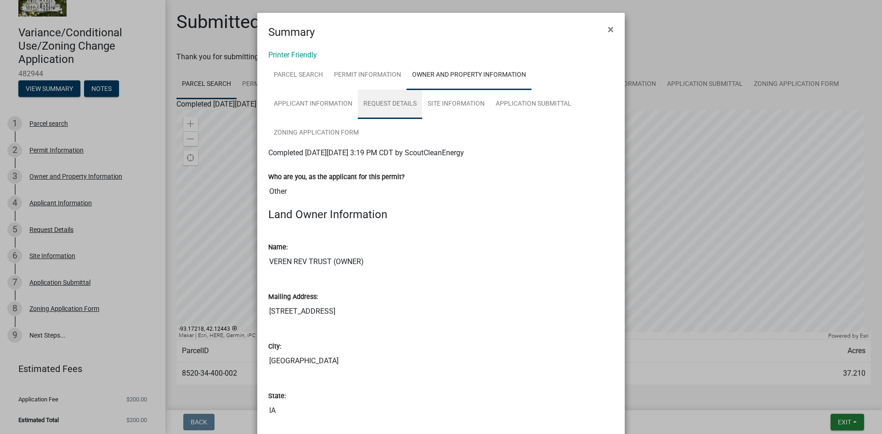
click at [378, 104] on link "Request Details" at bounding box center [390, 104] width 64 height 29
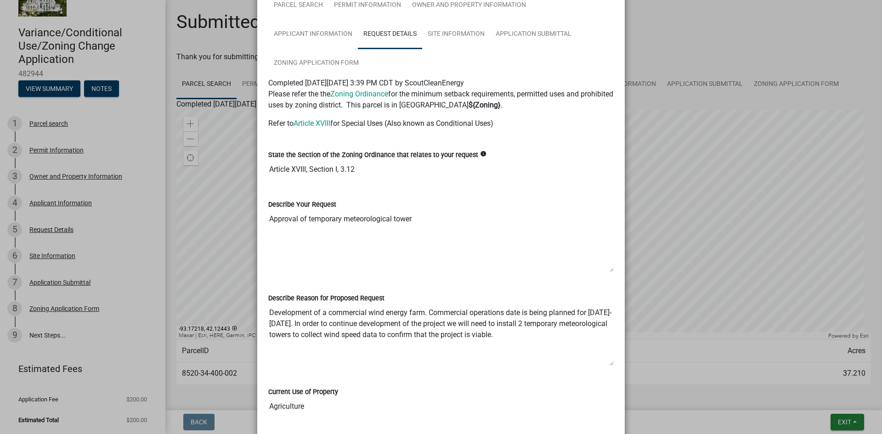
scroll to position [92, 0]
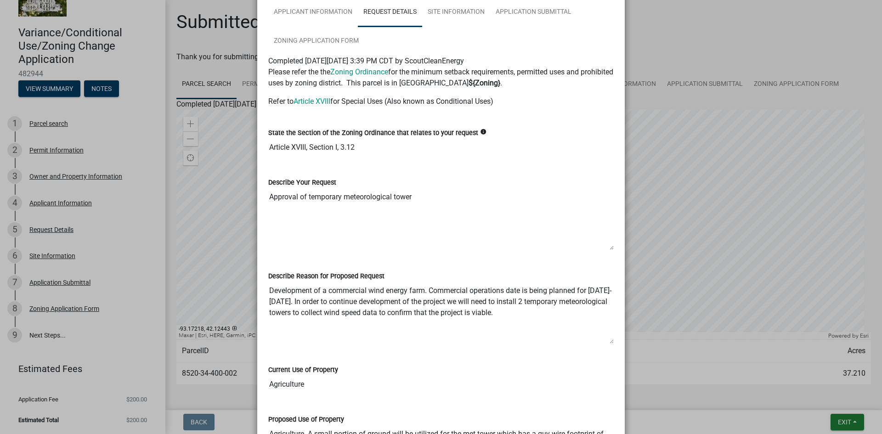
drag, startPoint x: 358, startPoint y: 146, endPoint x: 264, endPoint y: 146, distance: 93.3
click at [264, 146] on div "State the Section of the Zoning Ordinance that relates to your request info Art…" at bounding box center [441, 139] width 359 height 50
drag, startPoint x: 416, startPoint y: 196, endPoint x: 255, endPoint y: 201, distance: 161.4
click at [257, 201] on div "Printer Friendly Parcel search Permit Information Owner and Property Informatio…" at bounding box center [441, 342] width 368 height 787
click at [405, 230] on textarea "Approval of temporary meteorological tower" at bounding box center [441, 219] width 346 height 63
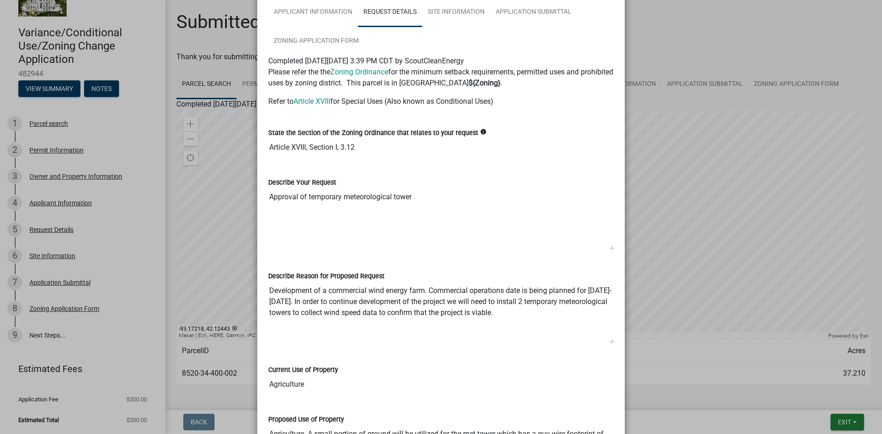
drag, startPoint x: 509, startPoint y: 312, endPoint x: 240, endPoint y: 285, distance: 270.2
click at [240, 285] on ngb-modal-window "Summary × Printer Friendly Parcel search Permit Information Owner and Property …" at bounding box center [441, 217] width 882 height 434
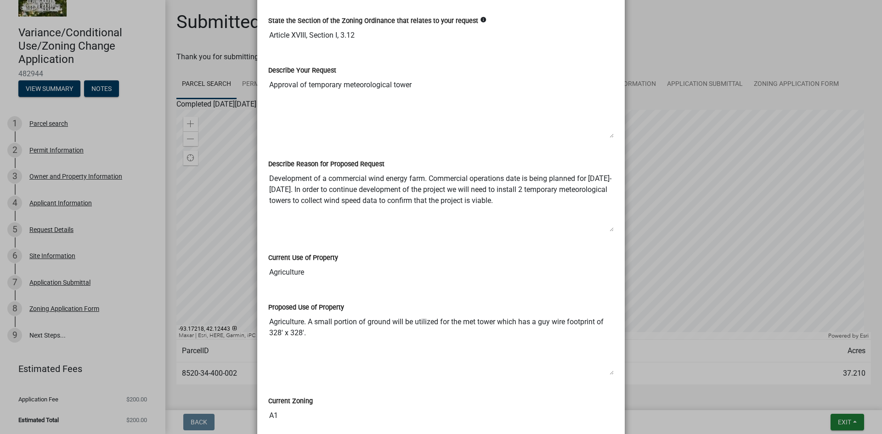
scroll to position [322, 0]
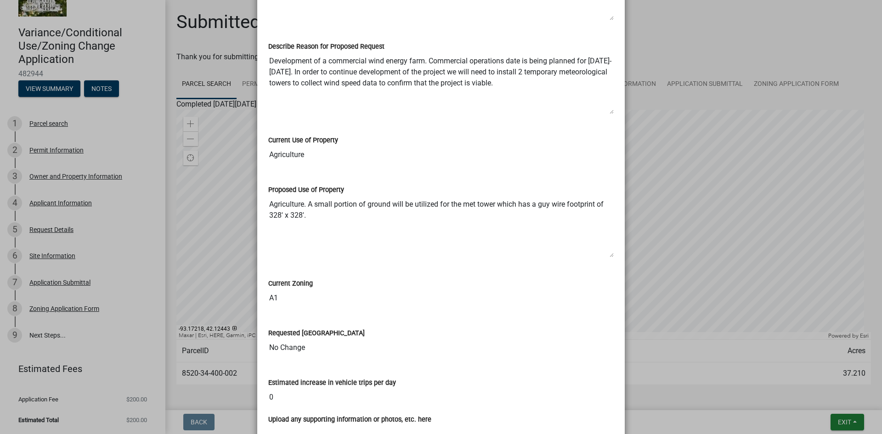
drag, startPoint x: 305, startPoint y: 159, endPoint x: 264, endPoint y: 157, distance: 40.9
click at [264, 157] on div "Current Use of Property Agriculture" at bounding box center [441, 147] width 359 height 50
drag, startPoint x: 309, startPoint y: 219, endPoint x: 267, endPoint y: 205, distance: 44.5
click at [268, 205] on textarea "Agriculture. A small portion of ground will be utilized for the met tower which…" at bounding box center [441, 226] width 346 height 63
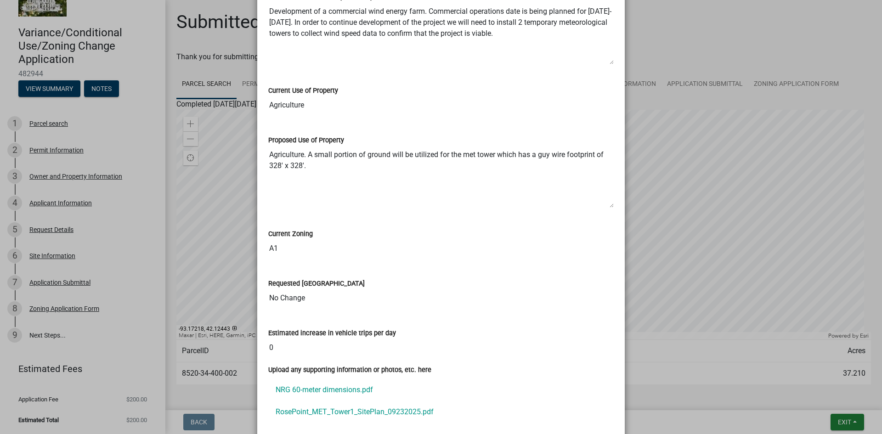
scroll to position [414, 0]
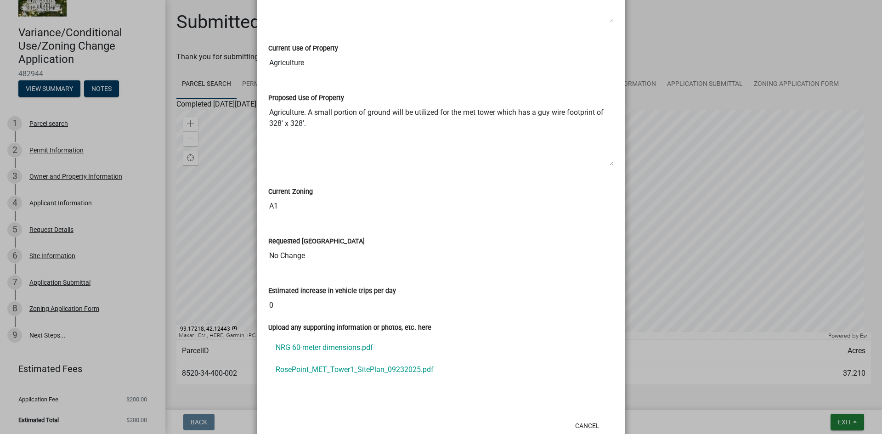
click at [245, 69] on ngb-modal-window "Summary × Printer Friendly Parcel search Permit Information Owner and Property …" at bounding box center [441, 217] width 882 height 434
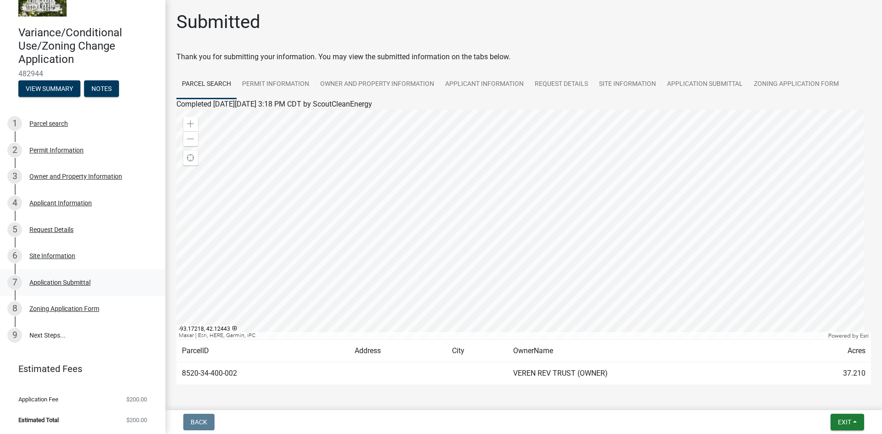
click at [73, 282] on div "Application Submittal" at bounding box center [59, 282] width 61 height 6
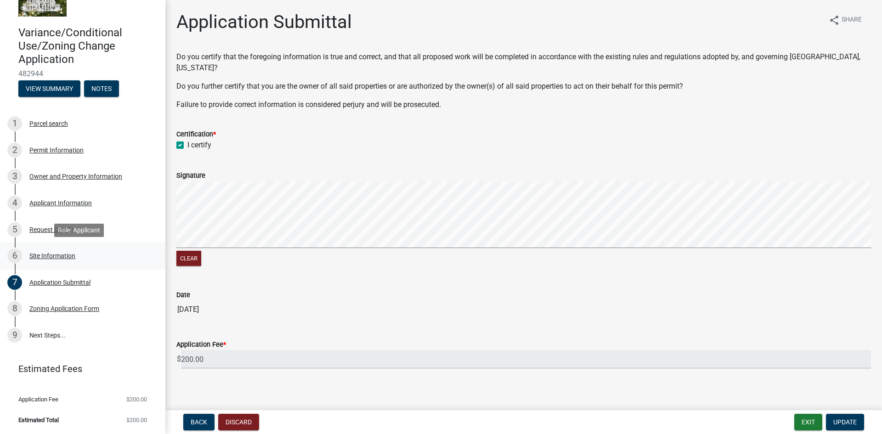
click at [70, 256] on div "Site Information" at bounding box center [52, 256] width 46 height 6
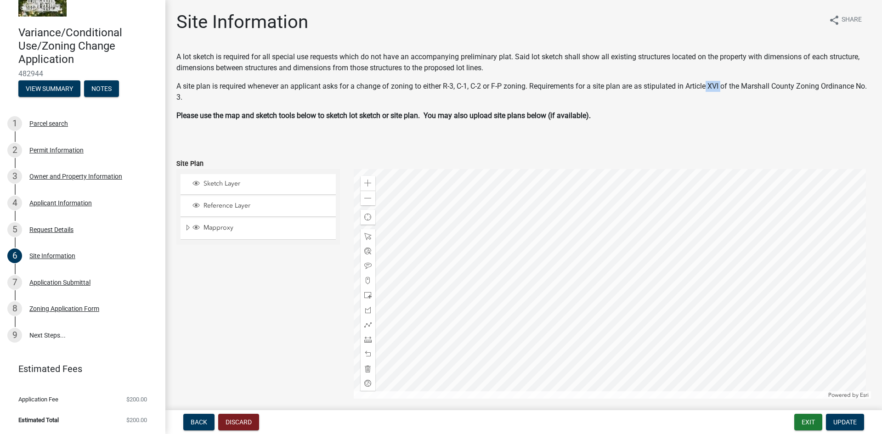
drag, startPoint x: 710, startPoint y: 87, endPoint x: 725, endPoint y: 87, distance: 15.2
click at [725, 87] on p "A site plan is required whenever an applicant asks for a change of zoning to ei…" at bounding box center [523, 92] width 695 height 22
copy p "XVI"
click at [706, 264] on div at bounding box center [613, 284] width 518 height 230
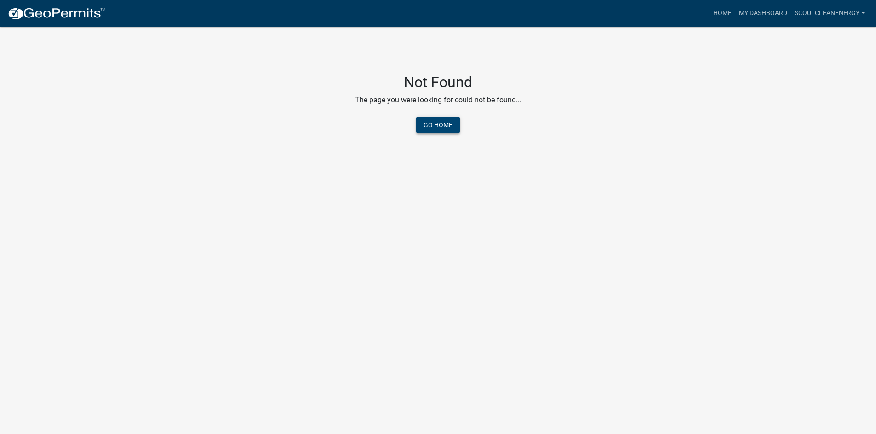
click at [439, 128] on link "Go Home" at bounding box center [438, 125] width 44 height 17
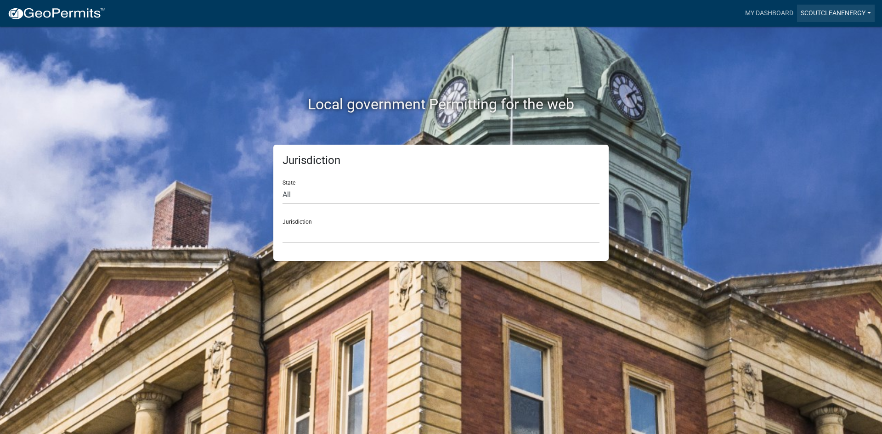
click at [823, 11] on link "ScoutCleanEnergy" at bounding box center [836, 13] width 78 height 17
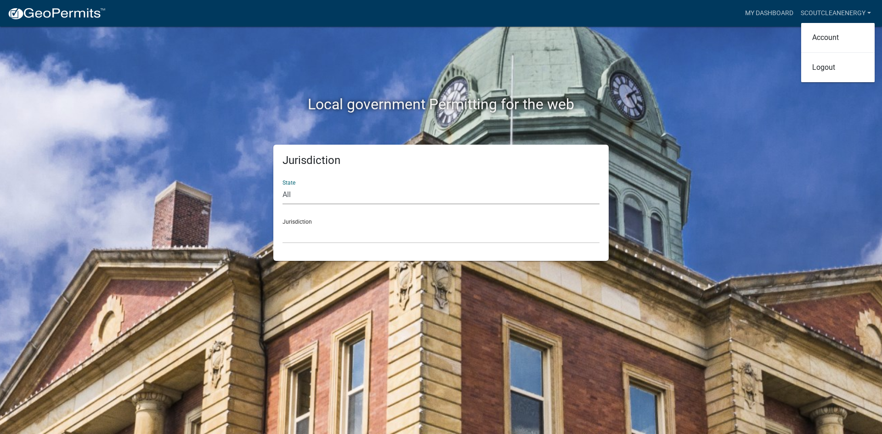
click at [404, 188] on select "All Colorado Georgia Indiana Iowa Kansas Minnesota Ohio South Carolina Wisconsin" at bounding box center [441, 195] width 317 height 19
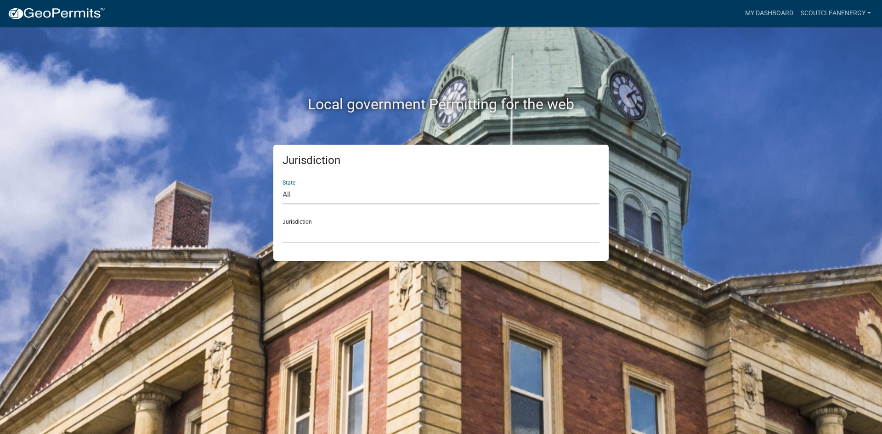
select select "Iowa"
click at [283, 186] on select "All Colorado Georgia Indiana Iowa Kansas Minnesota Ohio South Carolina Wisconsin" at bounding box center [441, 195] width 317 height 19
click at [327, 228] on select "Boone County, Iowa Butler County, Iowa Cerro Gordo County, Iowa City of Harlan,…" at bounding box center [441, 234] width 317 height 19
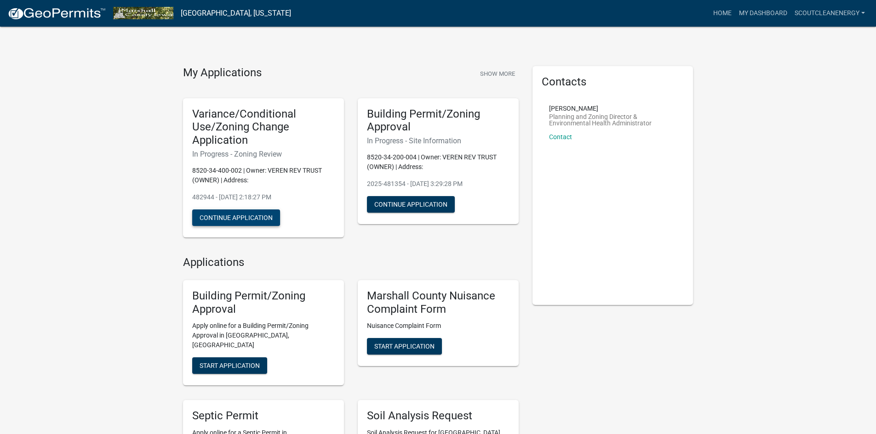
click at [244, 218] on button "Continue Application" at bounding box center [236, 218] width 88 height 17
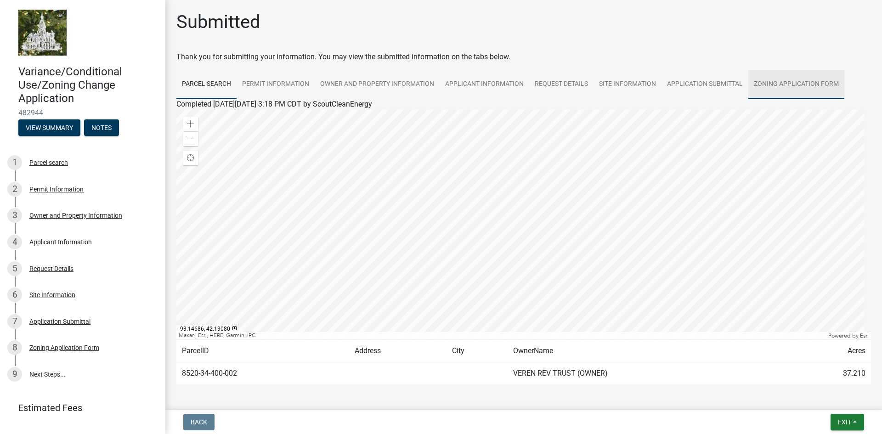
click at [815, 87] on link "Zoning Application Form" at bounding box center [797, 84] width 96 height 29
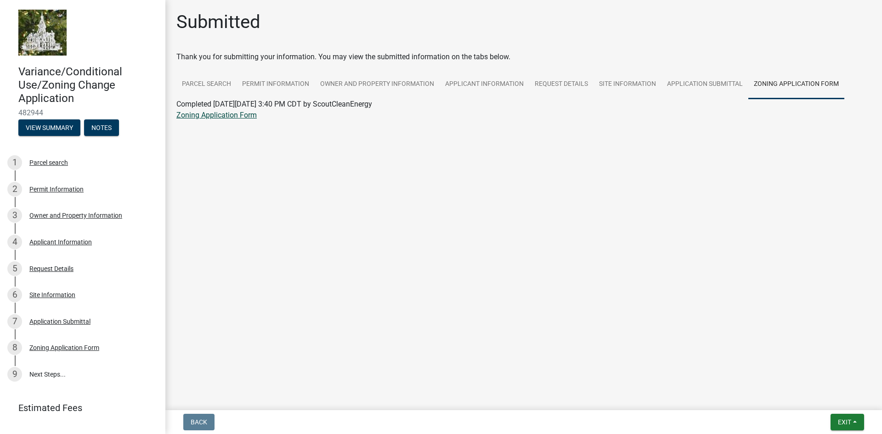
click at [246, 115] on link "Zoning Application Form" at bounding box center [216, 115] width 80 height 9
click at [43, 76] on h4 "Variance/Conditional Use/Zoning Change Application" at bounding box center [88, 85] width 140 height 40
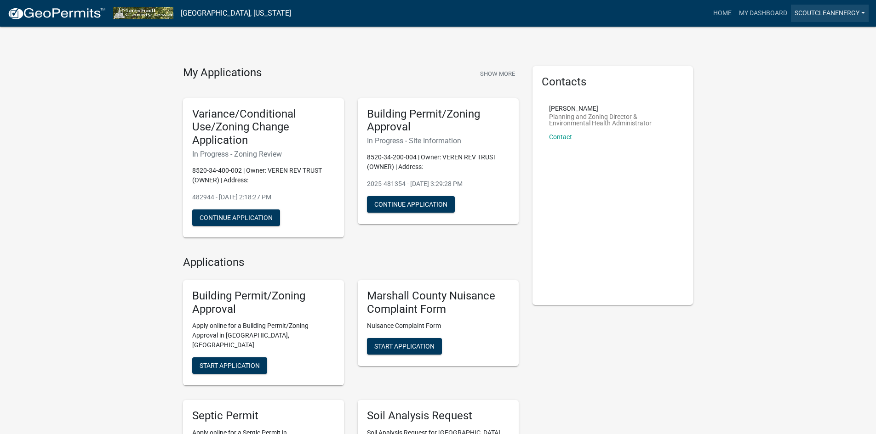
click at [835, 10] on link "ScoutCleanEnergy" at bounding box center [830, 13] width 78 height 17
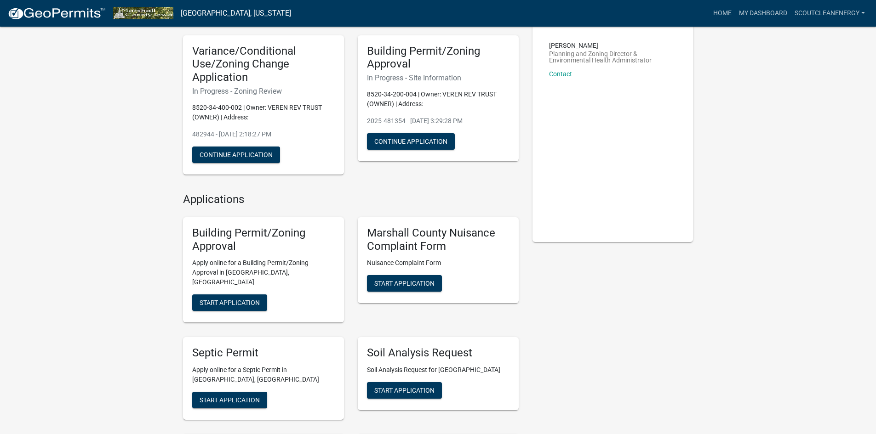
scroll to position [276, 0]
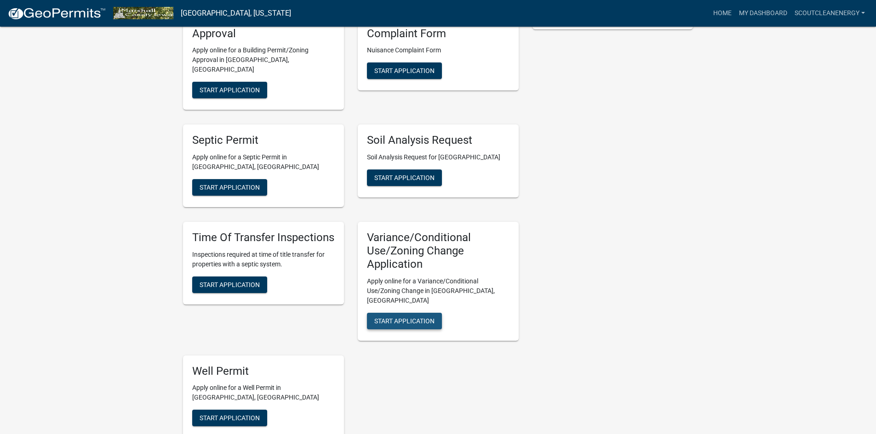
click at [392, 317] on span "Start Application" at bounding box center [404, 320] width 60 height 7
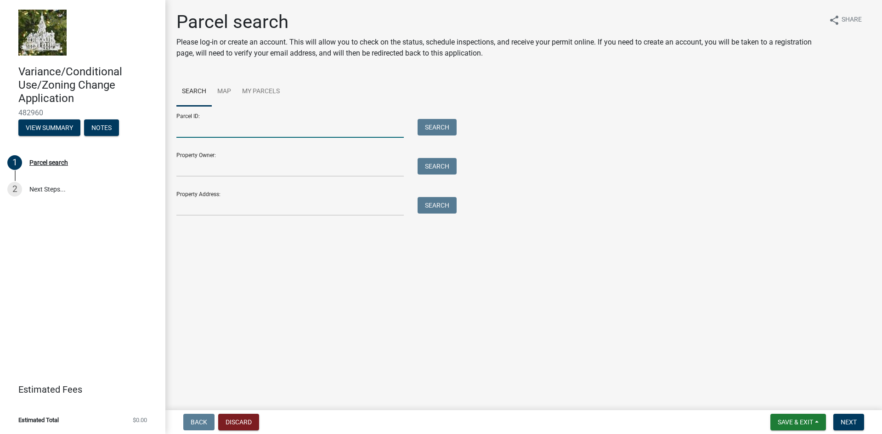
click at [212, 130] on input "Parcel ID:" at bounding box center [290, 128] width 228 height 19
type input "8420-28-200-004"
click at [433, 129] on button "Search" at bounding box center [437, 127] width 39 height 17
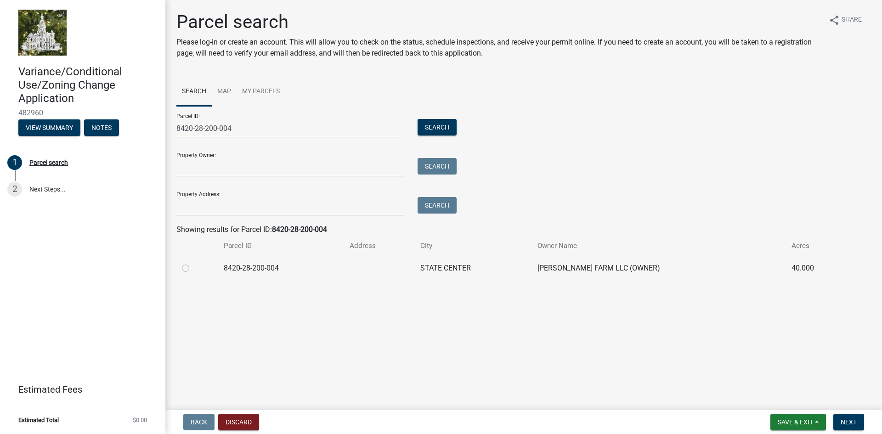
click at [193, 263] on label at bounding box center [193, 263] width 0 height 0
click at [193, 268] on input "radio" at bounding box center [196, 266] width 6 height 6
radio input "true"
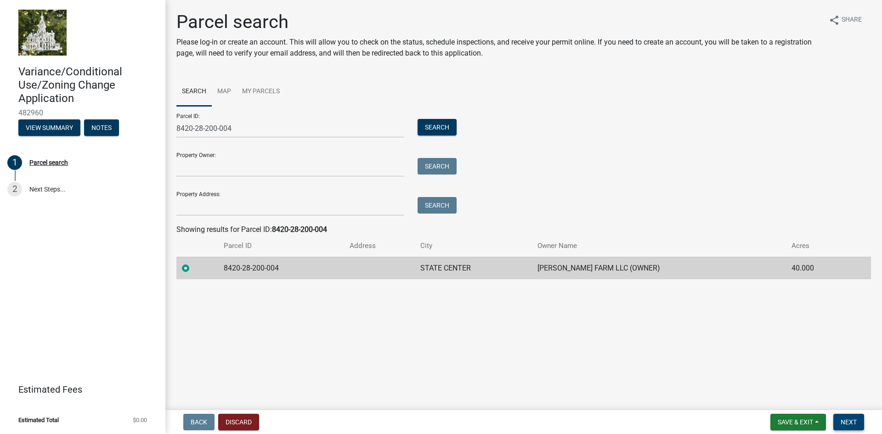
click at [854, 421] on span "Next" at bounding box center [849, 422] width 16 height 7
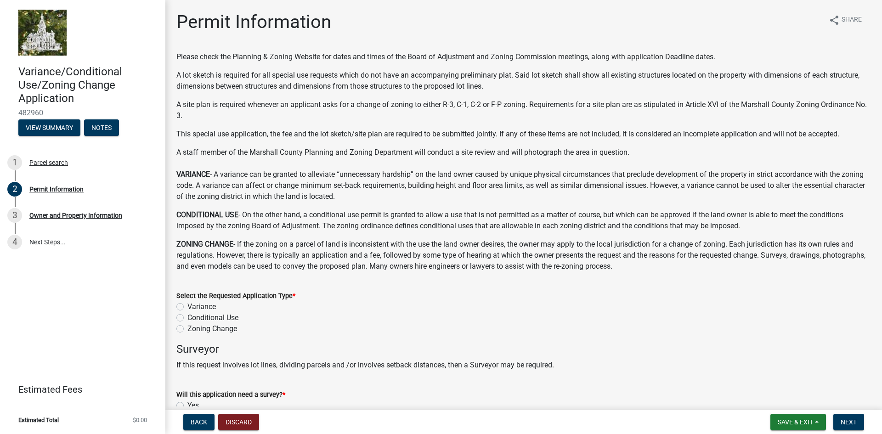
click at [188, 319] on label "Conditional Use" at bounding box center [213, 318] width 51 height 11
click at [188, 319] on input "Conditional Use" at bounding box center [191, 316] width 6 height 6
radio input "true"
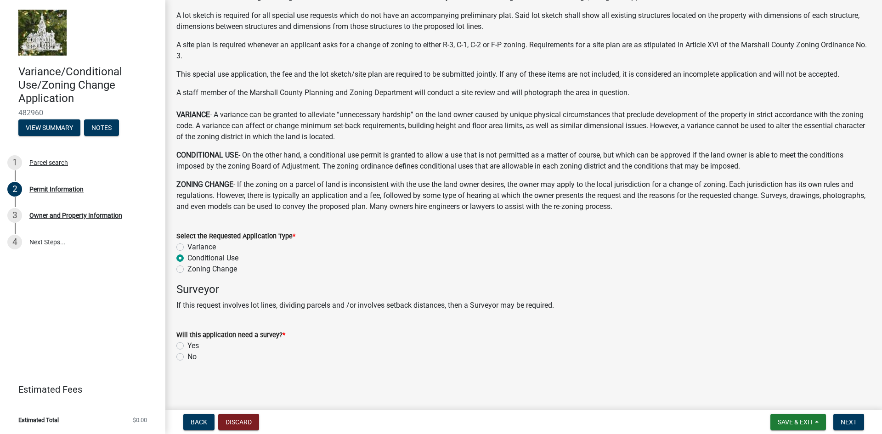
click at [188, 358] on label "No" at bounding box center [192, 357] width 9 height 11
click at [188, 358] on input "No" at bounding box center [191, 355] width 6 height 6
radio input "true"
click at [854, 421] on span "Next" at bounding box center [849, 422] width 16 height 7
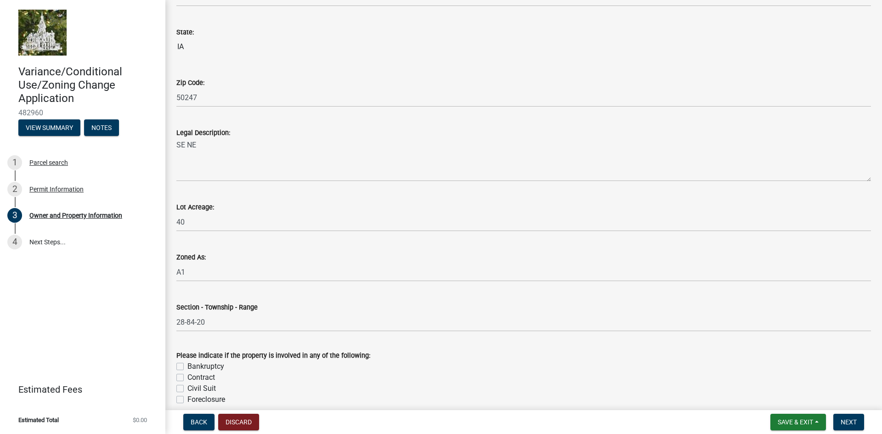
scroll to position [739, 0]
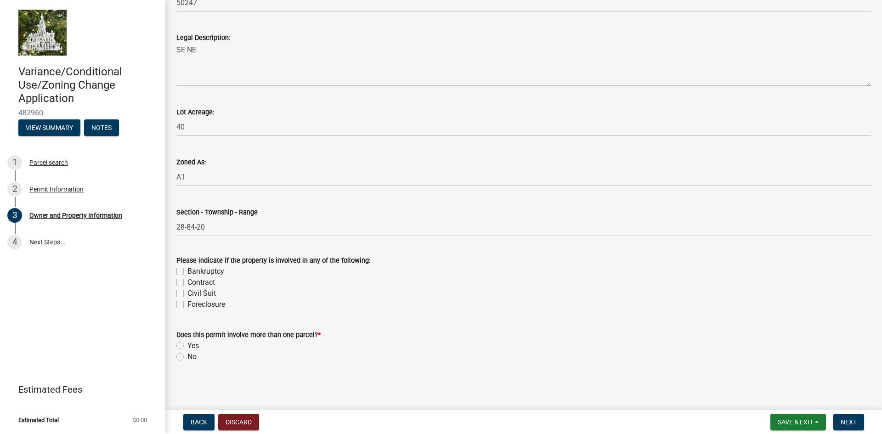
click at [188, 357] on label "No" at bounding box center [192, 357] width 9 height 11
click at [188, 357] on input "No" at bounding box center [191, 355] width 6 height 6
radio input "true"
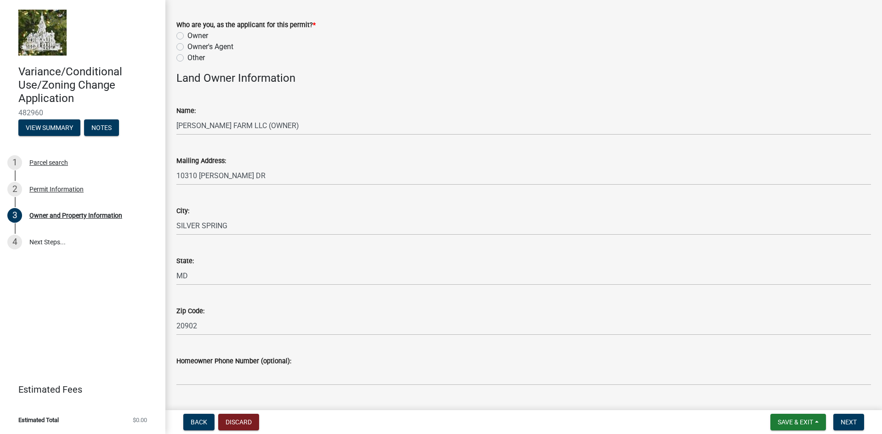
scroll to position [0, 0]
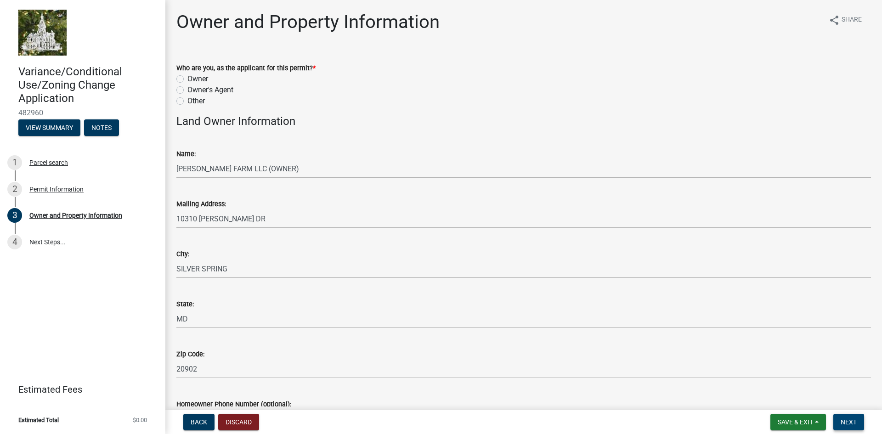
click at [854, 426] on span "Next" at bounding box center [849, 422] width 16 height 7
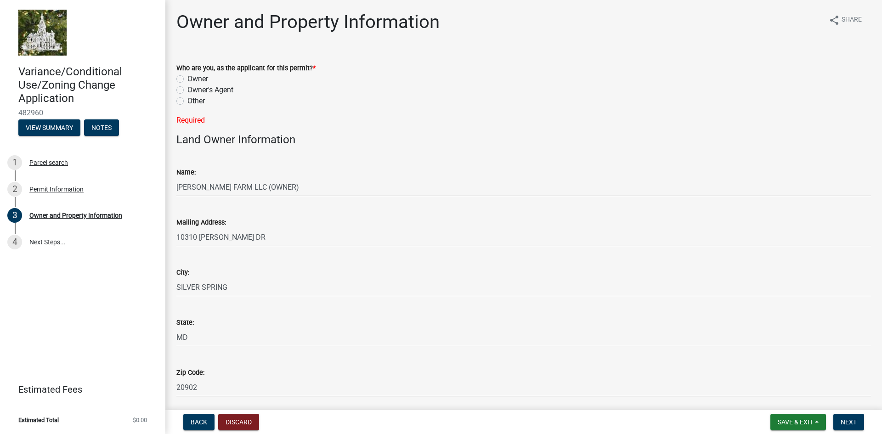
click at [188, 100] on label "Other" at bounding box center [196, 101] width 17 height 11
click at [188, 100] on input "Other" at bounding box center [191, 99] width 6 height 6
radio input "true"
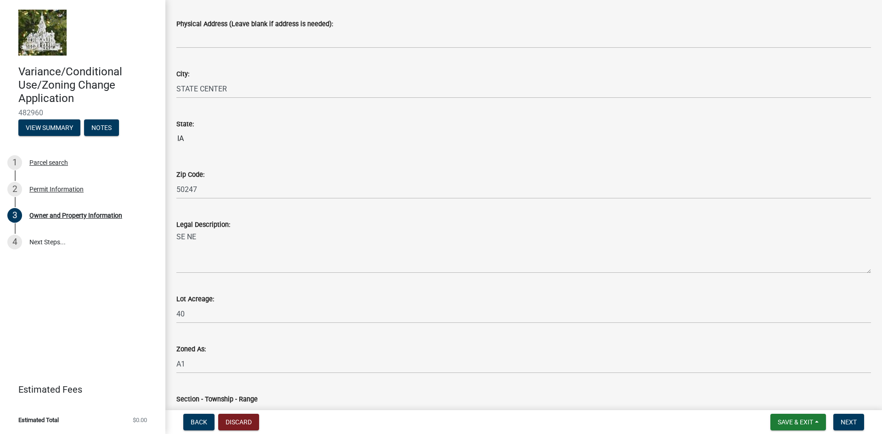
scroll to position [739, 0]
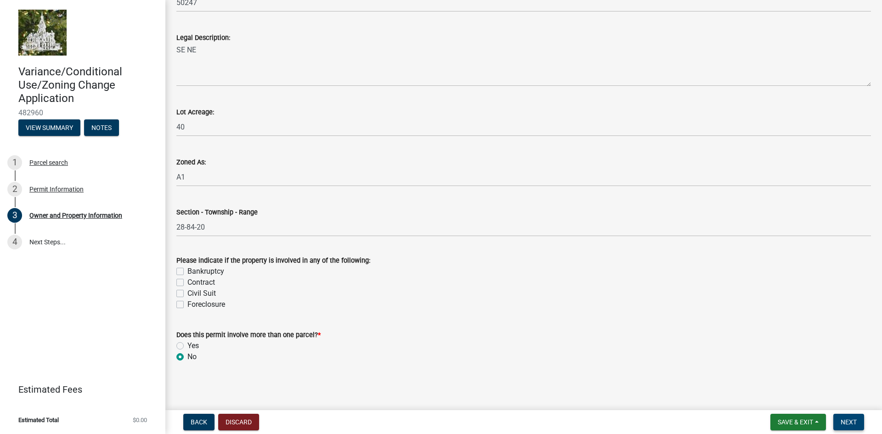
click at [853, 423] on span "Next" at bounding box center [849, 422] width 16 height 7
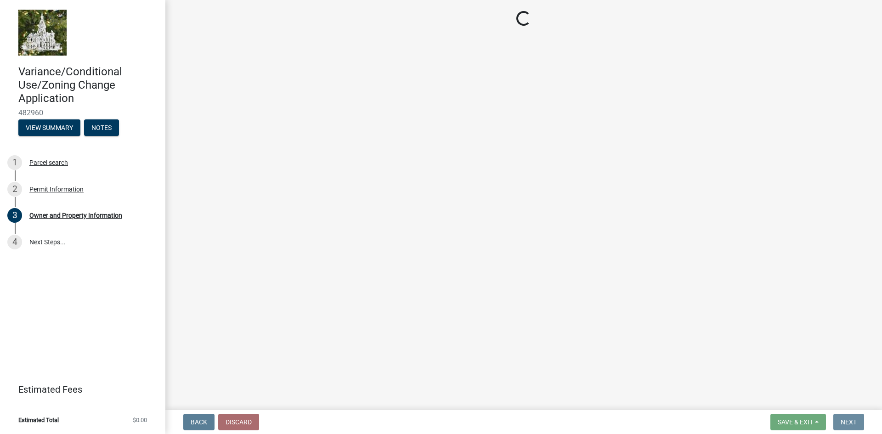
scroll to position [0, 0]
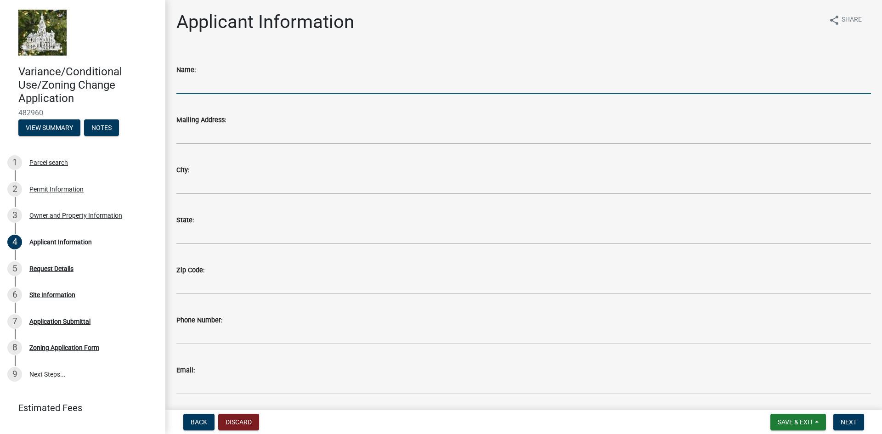
click at [195, 82] on input "Name:" at bounding box center [523, 84] width 695 height 19
type input "Scout Clean Energy"
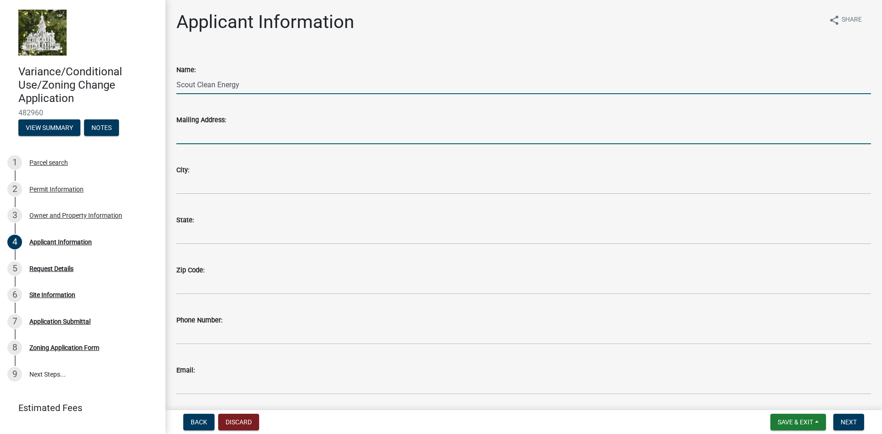
click at [235, 143] on input "Mailing Address:" at bounding box center [523, 134] width 695 height 19
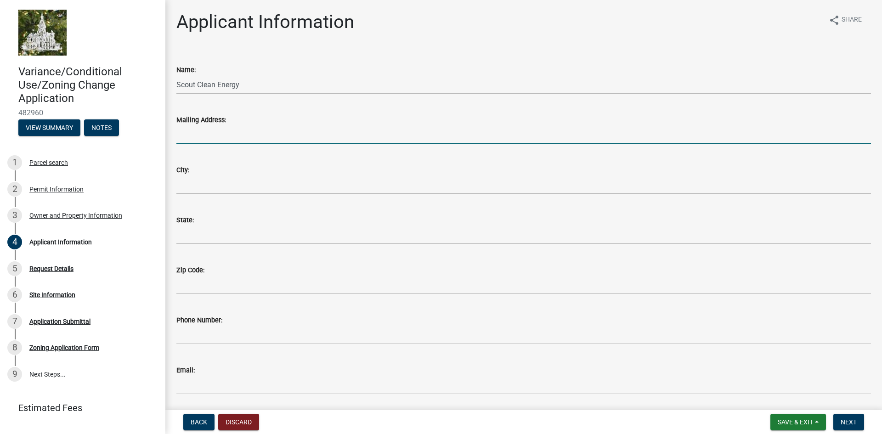
type input "1805 29th Street, Suite 2050"
type input "Boulder"
type input "Colorado"
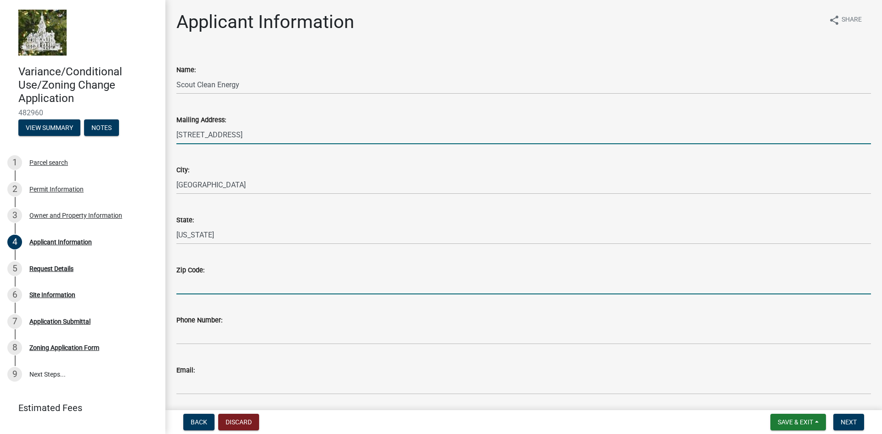
type input "80301"
type input "7202924897"
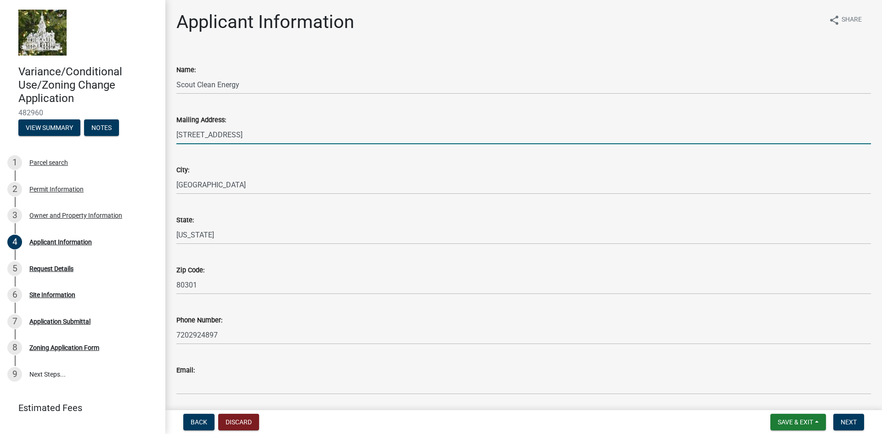
scroll to position [31, 0]
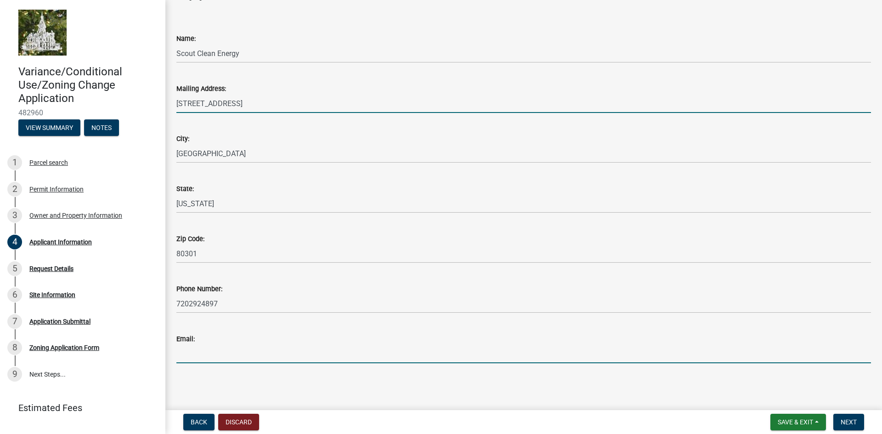
click at [208, 356] on input "Email:" at bounding box center [523, 354] width 695 height 19
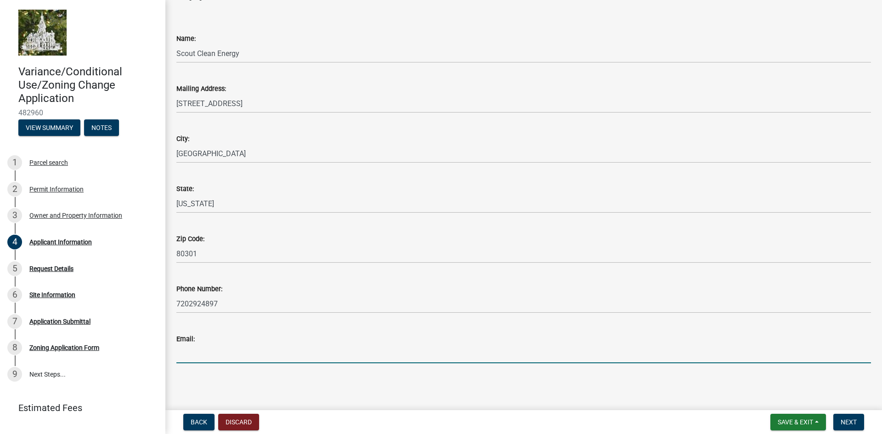
type input "jfrailey@scoutcleanenergy.com"
click at [856, 421] on span "Next" at bounding box center [849, 422] width 16 height 7
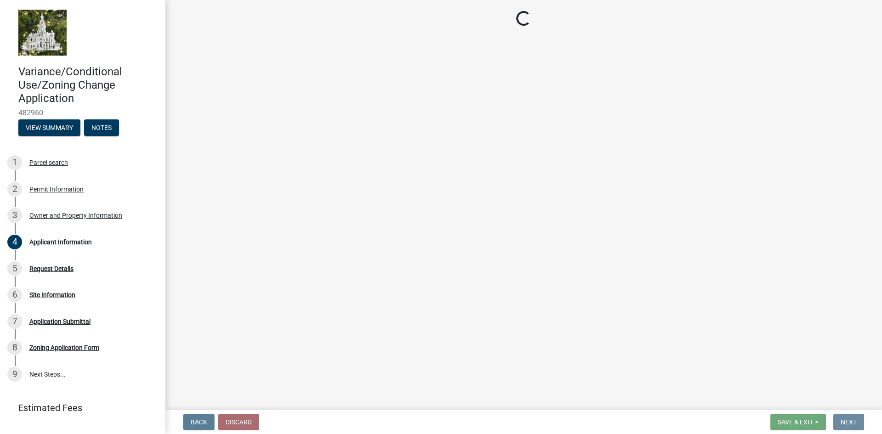
scroll to position [0, 0]
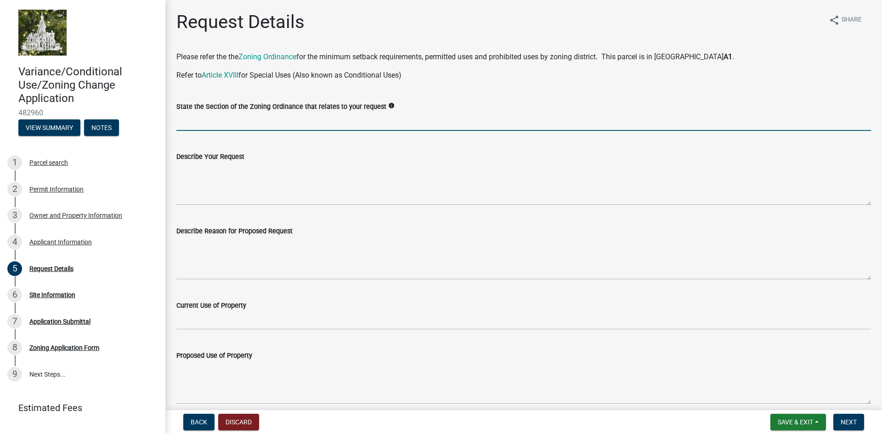
click at [239, 118] on input "State the Section of the Zoning Ordinance that relates to your request" at bounding box center [523, 121] width 695 height 19
click at [205, 126] on input "State the Section of the Zoning Ordinance that relates to your request" at bounding box center [523, 121] width 695 height 19
paste input "Article XVIII, Section I, 3.12"
type input "Article XVIII, Section I, 3.12"
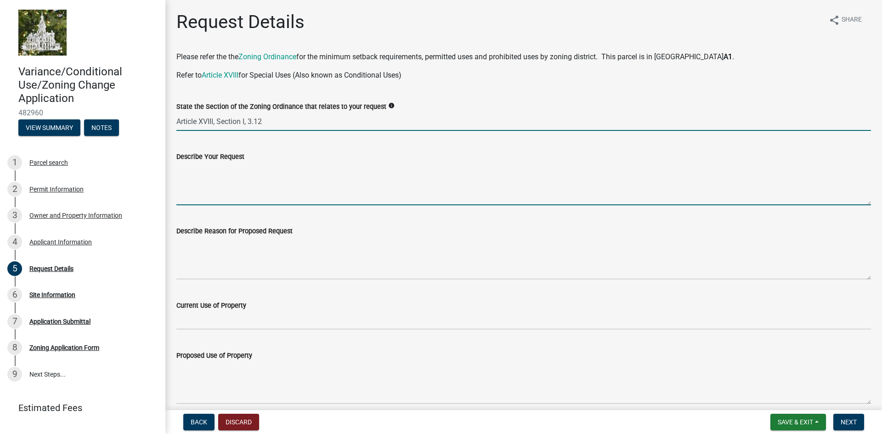
click at [212, 196] on textarea "Describe Your Request" at bounding box center [523, 183] width 695 height 43
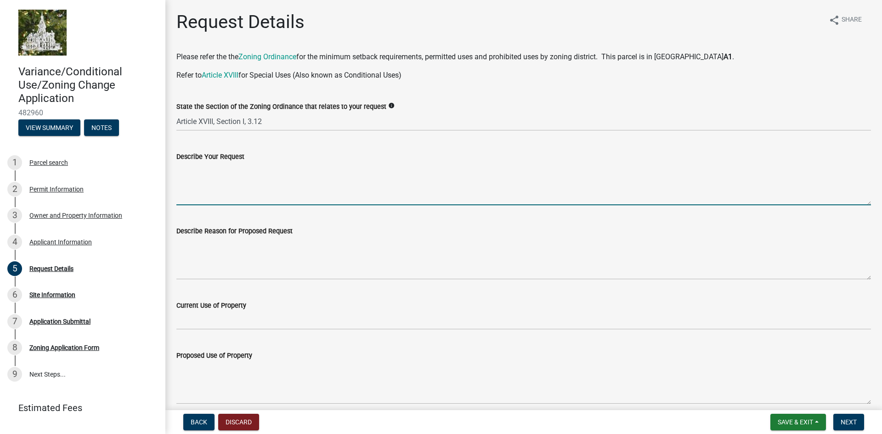
click at [195, 177] on textarea "Describe Your Request" at bounding box center [523, 183] width 695 height 43
paste textarea "Approval of temporary meteorological tower"
type textarea "Approval of temporary meteorological tower"
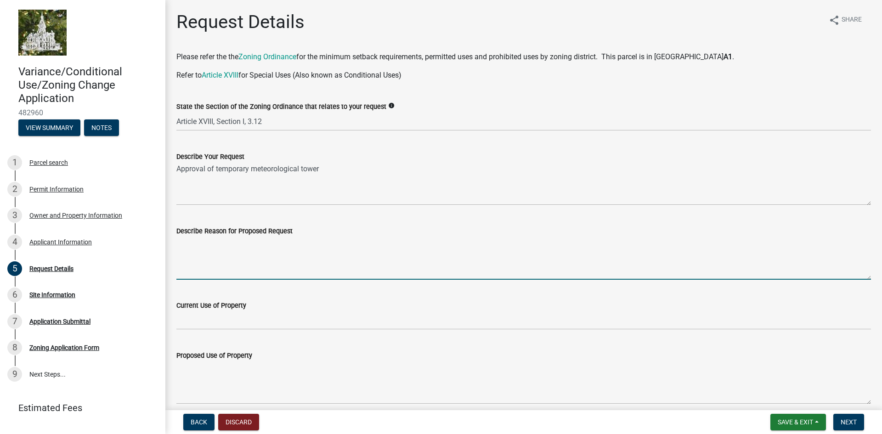
click at [208, 257] on textarea "Describe Reason for Proposed Request" at bounding box center [523, 258] width 695 height 43
paste textarea "Development of a commercial wind energy farm. Commercial operations date is bei…"
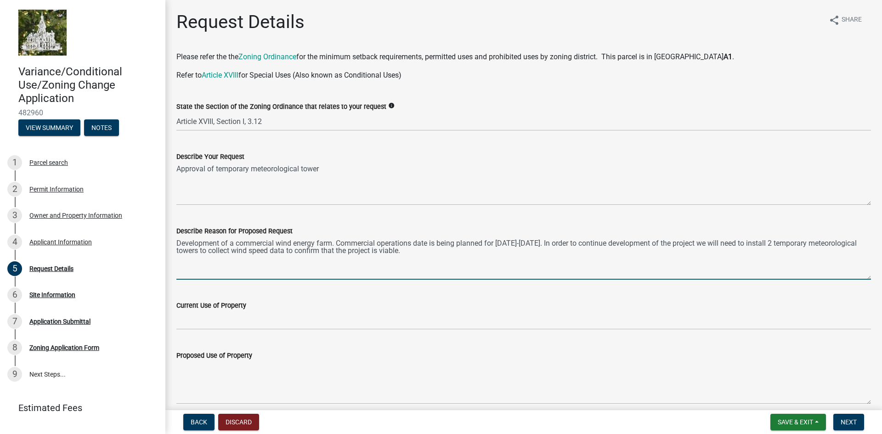
type textarea "Development of a commercial wind energy farm. Commercial operations date is bei…"
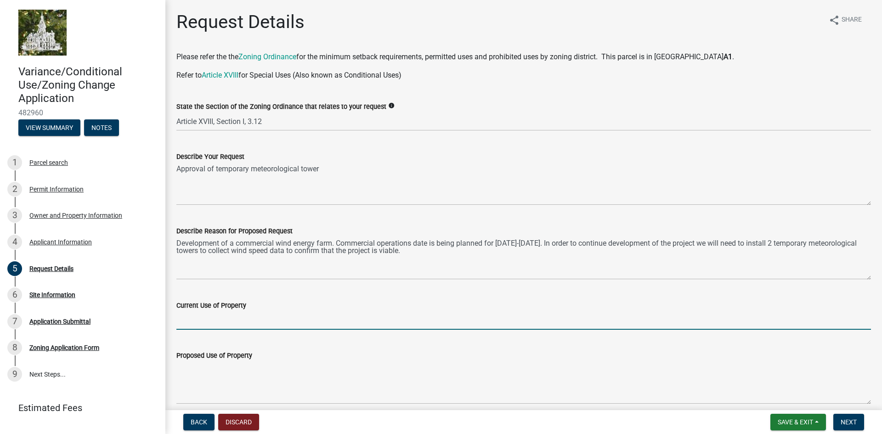
click at [194, 322] on input "Current Use of Property" at bounding box center [523, 320] width 695 height 19
paste input "Agriculture"
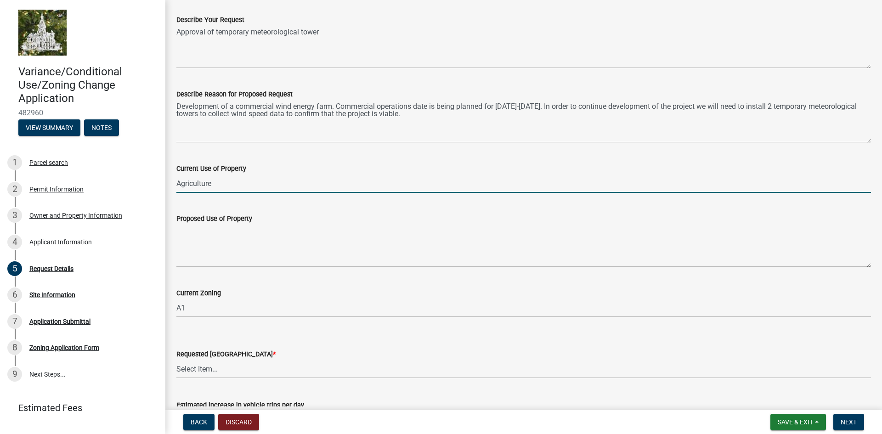
scroll to position [138, 0]
type input "Agriculture"
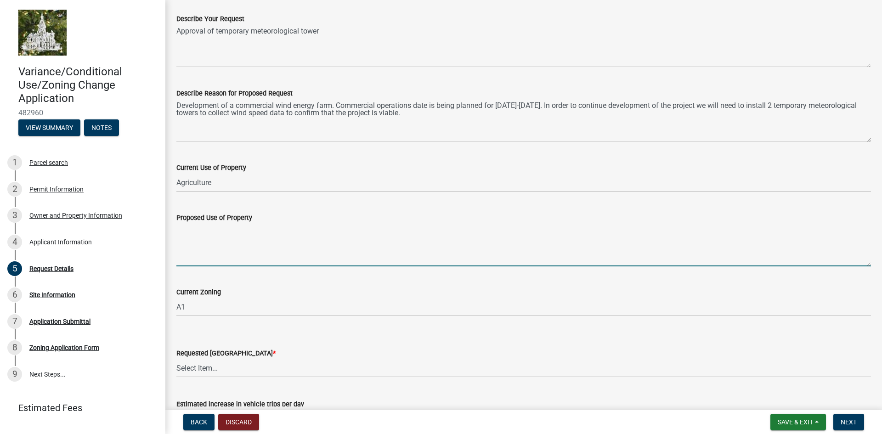
click at [190, 252] on textarea "Proposed Use of Property" at bounding box center [523, 244] width 695 height 43
paste textarea "Agriculture. A small portion of ground will be utilized for the met tower which…"
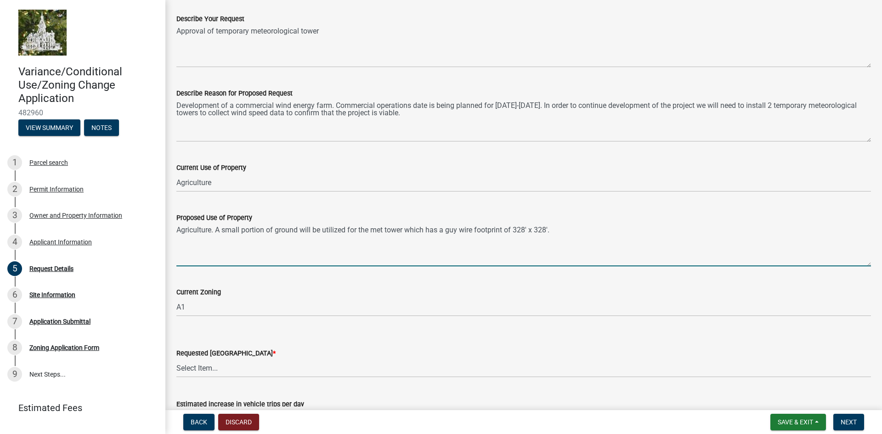
click at [228, 250] on textarea "Agriculture. A small portion of ground will be utilized for the met tower which…" at bounding box center [523, 244] width 695 height 43
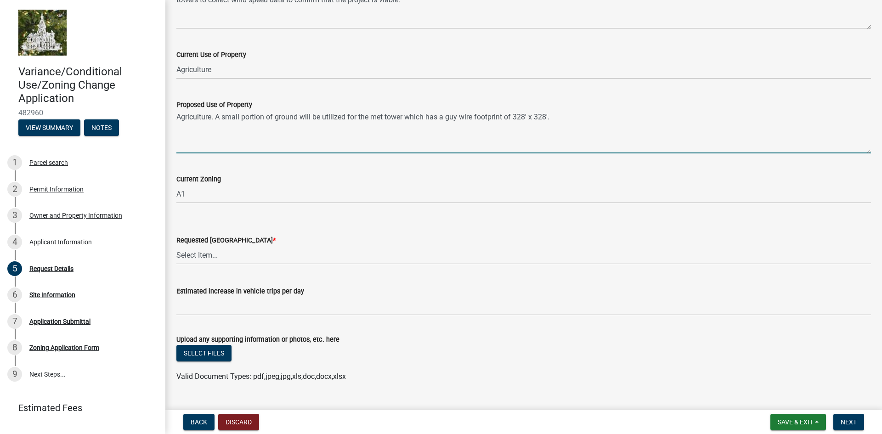
scroll to position [271, 0]
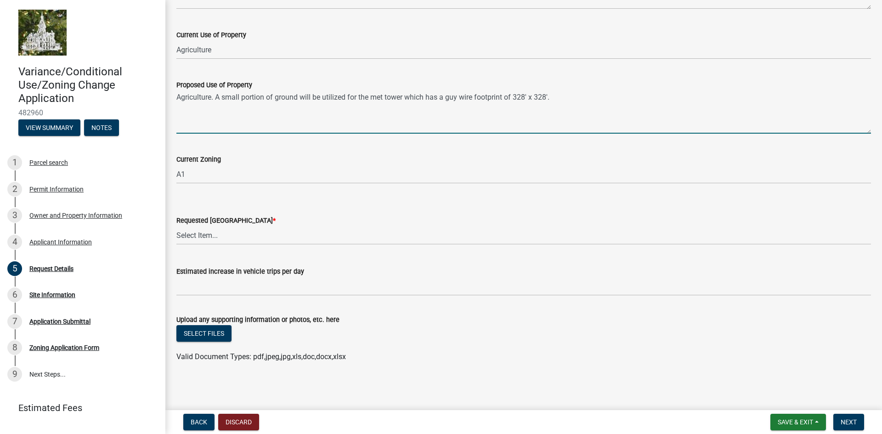
type textarea "Agriculture. A small portion of ground will be utilized for the met tower which…"
click at [227, 240] on select "Select Item... No Change A1 C1 C2 R1 R2 R3 U1" at bounding box center [523, 235] width 695 height 19
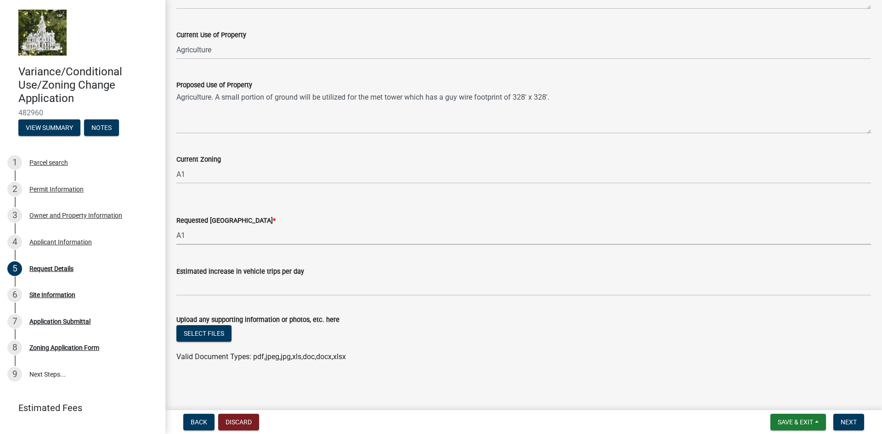
click at [176, 226] on select "Select Item... No Change A1 C1 C2 R1 R2 R3 U1" at bounding box center [523, 235] width 695 height 19
select select "a1e73fe0-4515-4f62-ae23-58ff5da7dbc6"
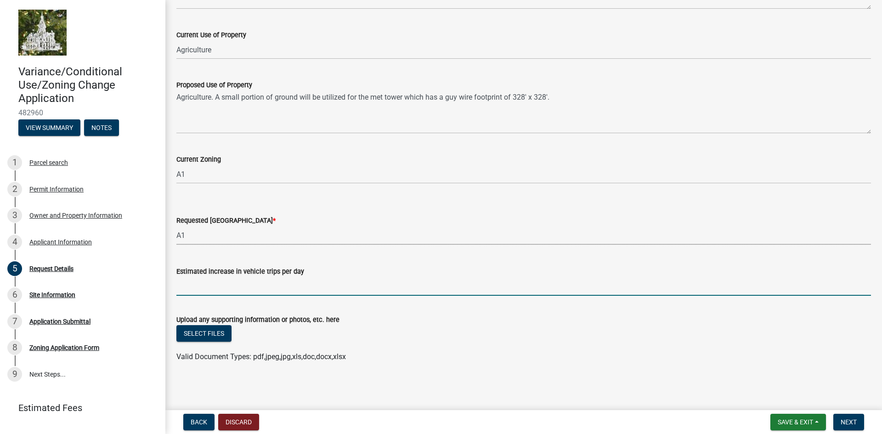
click at [210, 290] on input "Estimated increase in vehicle trips per day" at bounding box center [523, 286] width 695 height 19
type input "0"
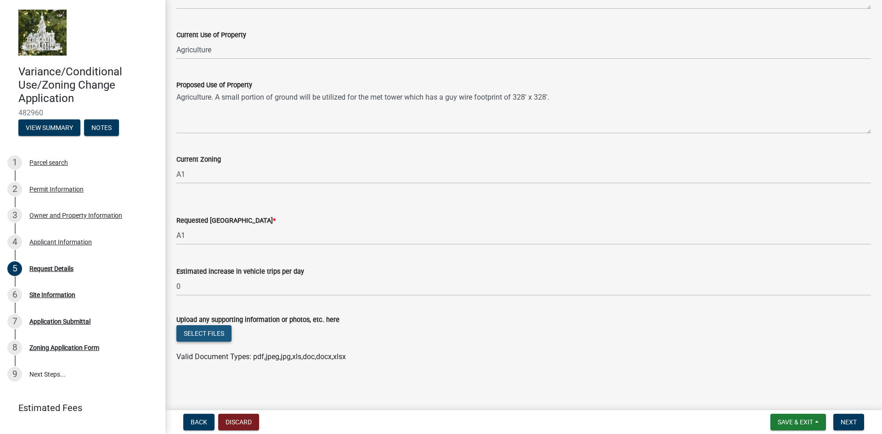
click at [201, 338] on button "Select files" at bounding box center [203, 333] width 55 height 17
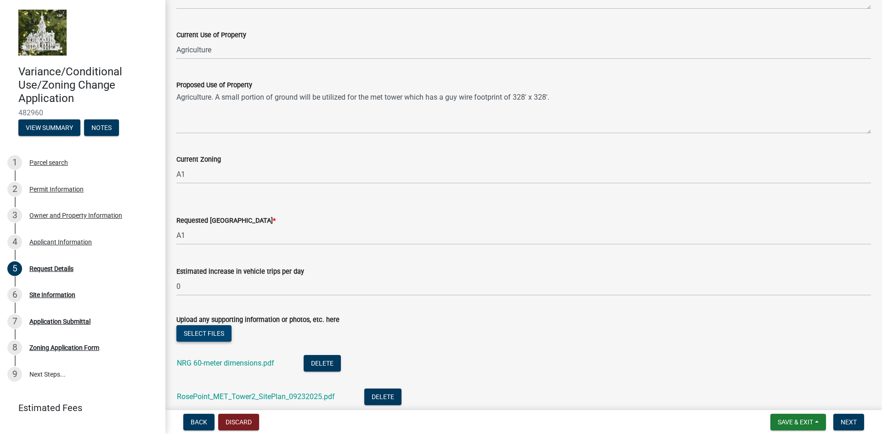
scroll to position [338, 0]
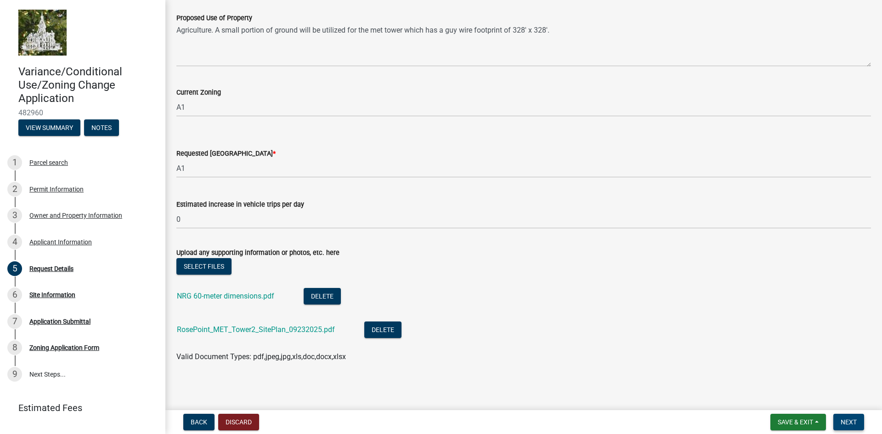
click at [850, 422] on span "Next" at bounding box center [849, 422] width 16 height 7
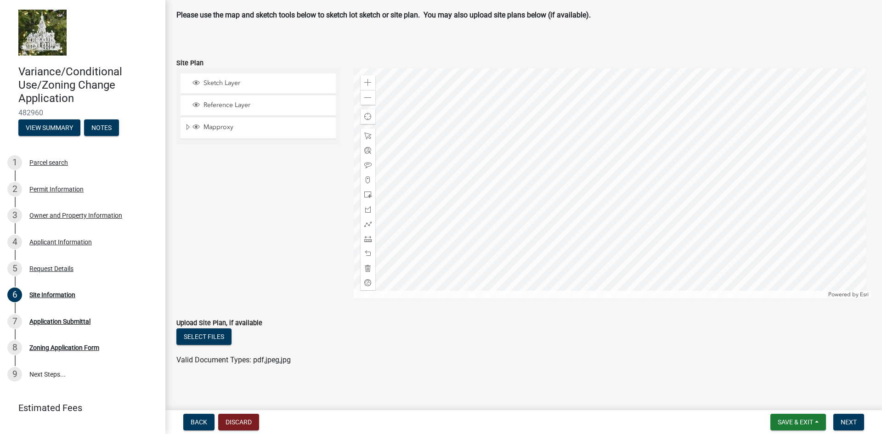
scroll to position [104, 0]
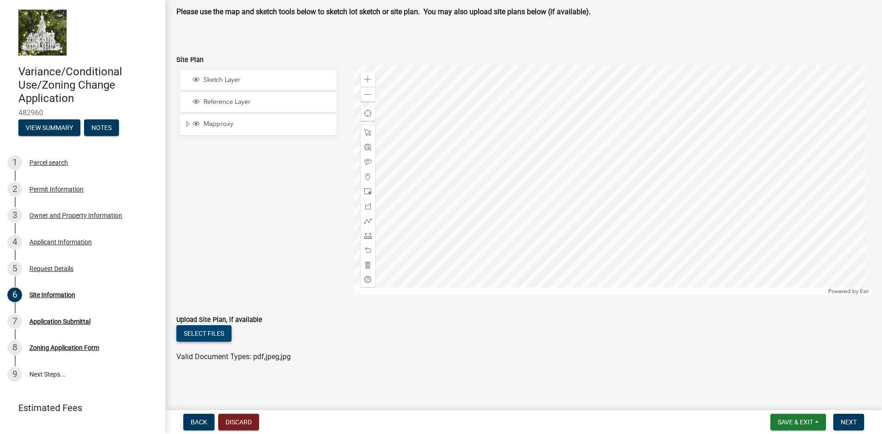
click at [214, 333] on button "Select files" at bounding box center [203, 333] width 55 height 17
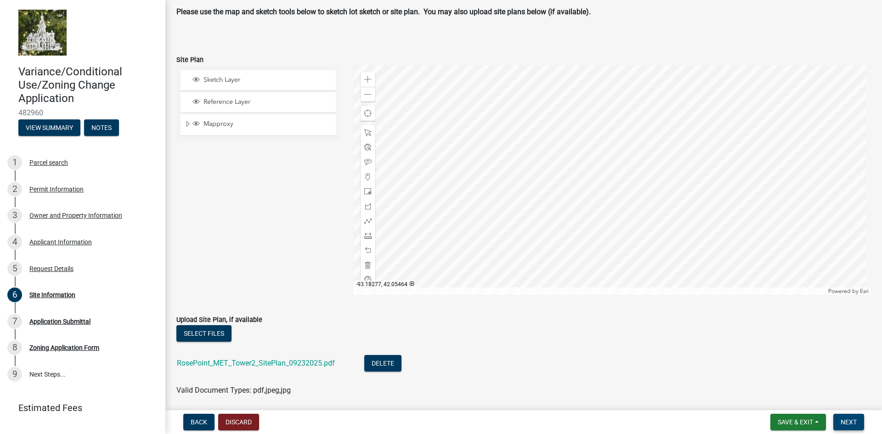
click at [858, 427] on button "Next" at bounding box center [849, 422] width 31 height 17
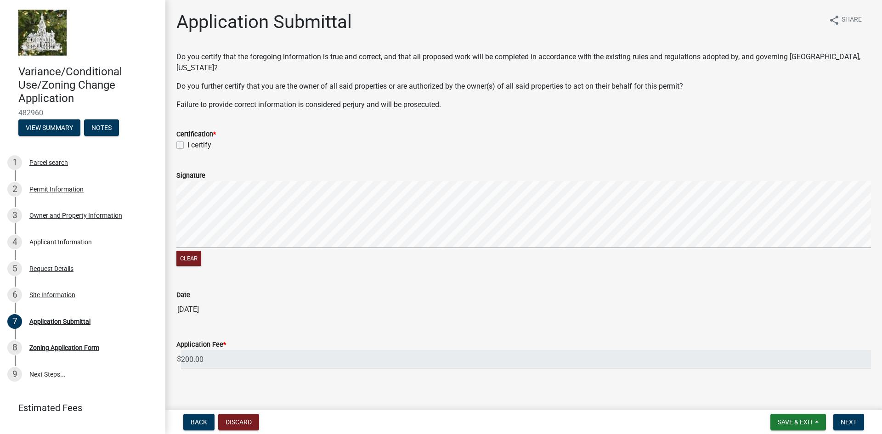
click at [188, 140] on label "I certify" at bounding box center [200, 145] width 24 height 11
click at [188, 140] on input "I certify" at bounding box center [191, 143] width 6 height 6
checkbox input "true"
click at [188, 251] on button "Clear" at bounding box center [188, 258] width 25 height 15
click at [848, 420] on span "Next" at bounding box center [849, 422] width 16 height 7
